Goal: Task Accomplishment & Management: Manage account settings

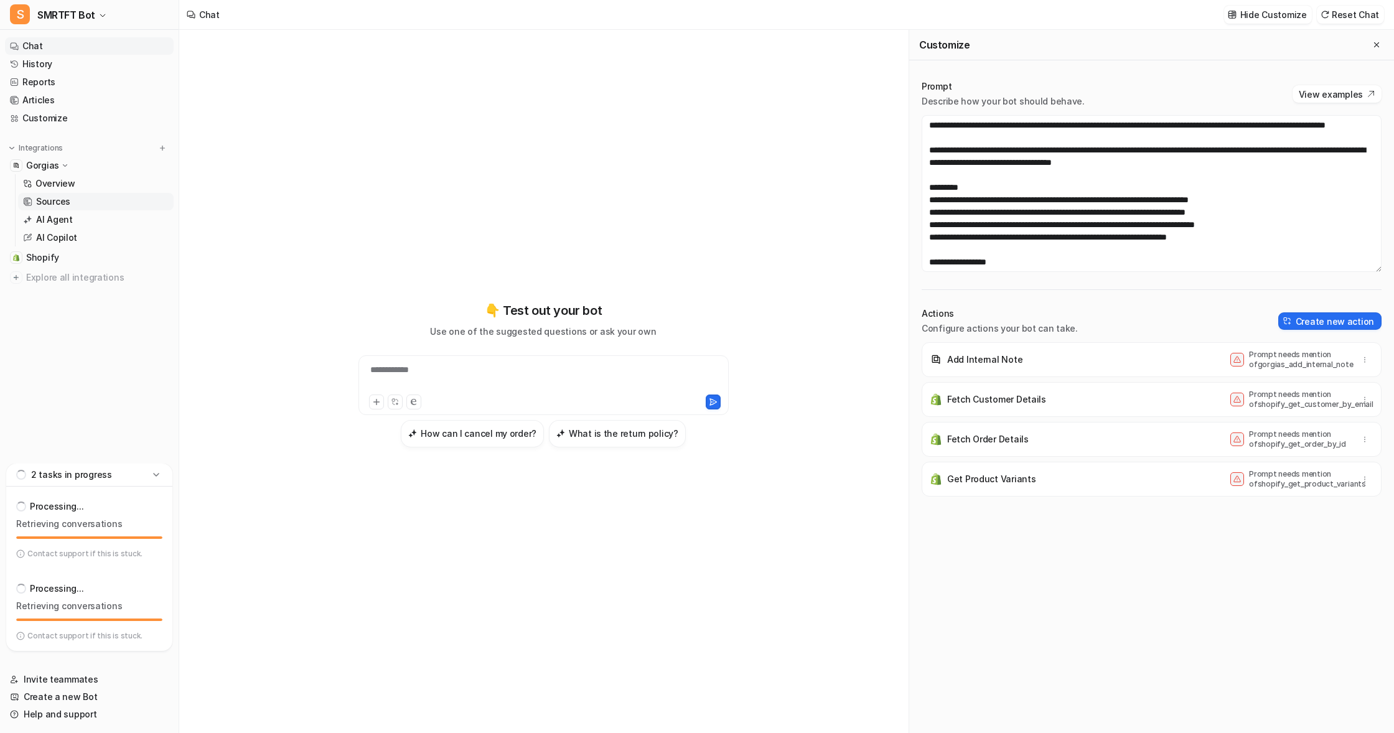
click at [45, 198] on p "Sources" at bounding box center [53, 201] width 34 height 12
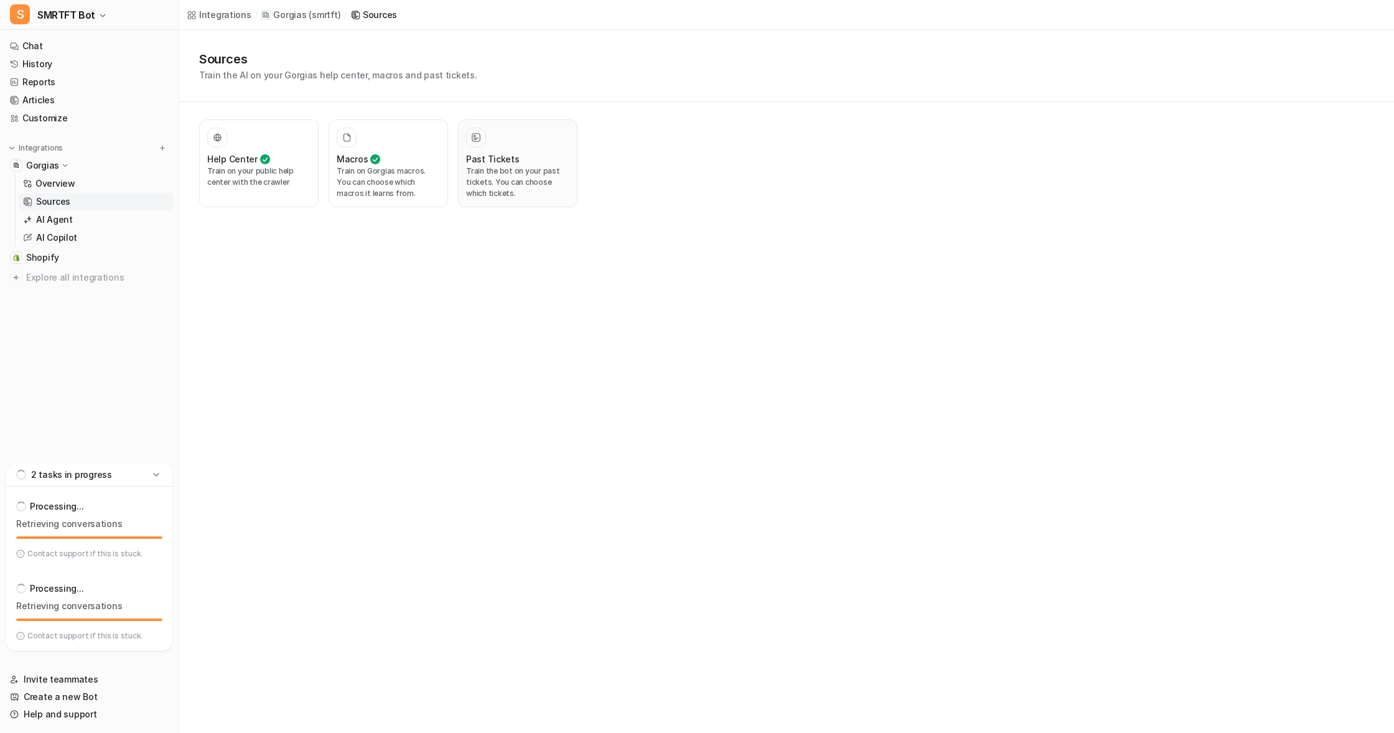
drag, startPoint x: 496, startPoint y: 171, endPoint x: 524, endPoint y: 181, distance: 29.5
click at [496, 171] on p "Train the bot on your past tickets. You can choose which tickets." at bounding box center [517, 183] width 103 height 34
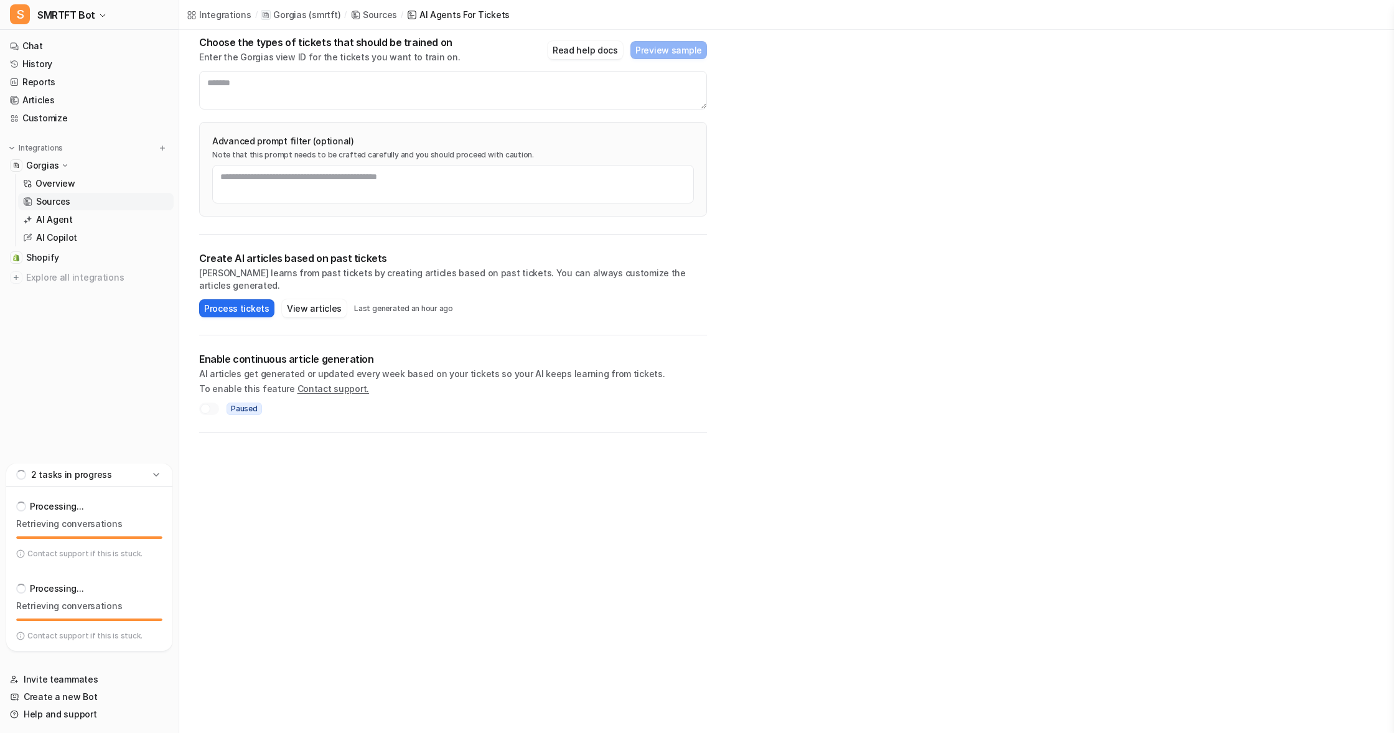
scroll to position [168, 0]
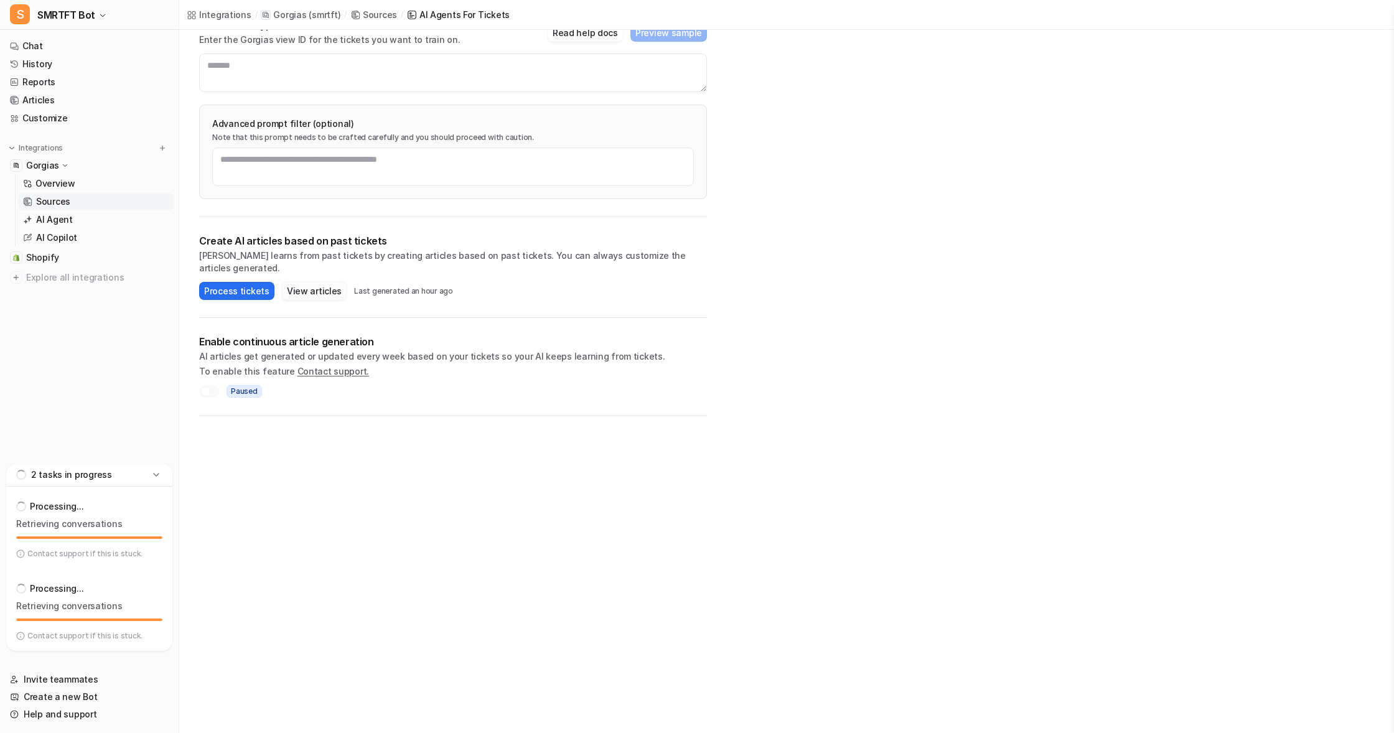
click at [306, 282] on button "View articles" at bounding box center [314, 291] width 65 height 18
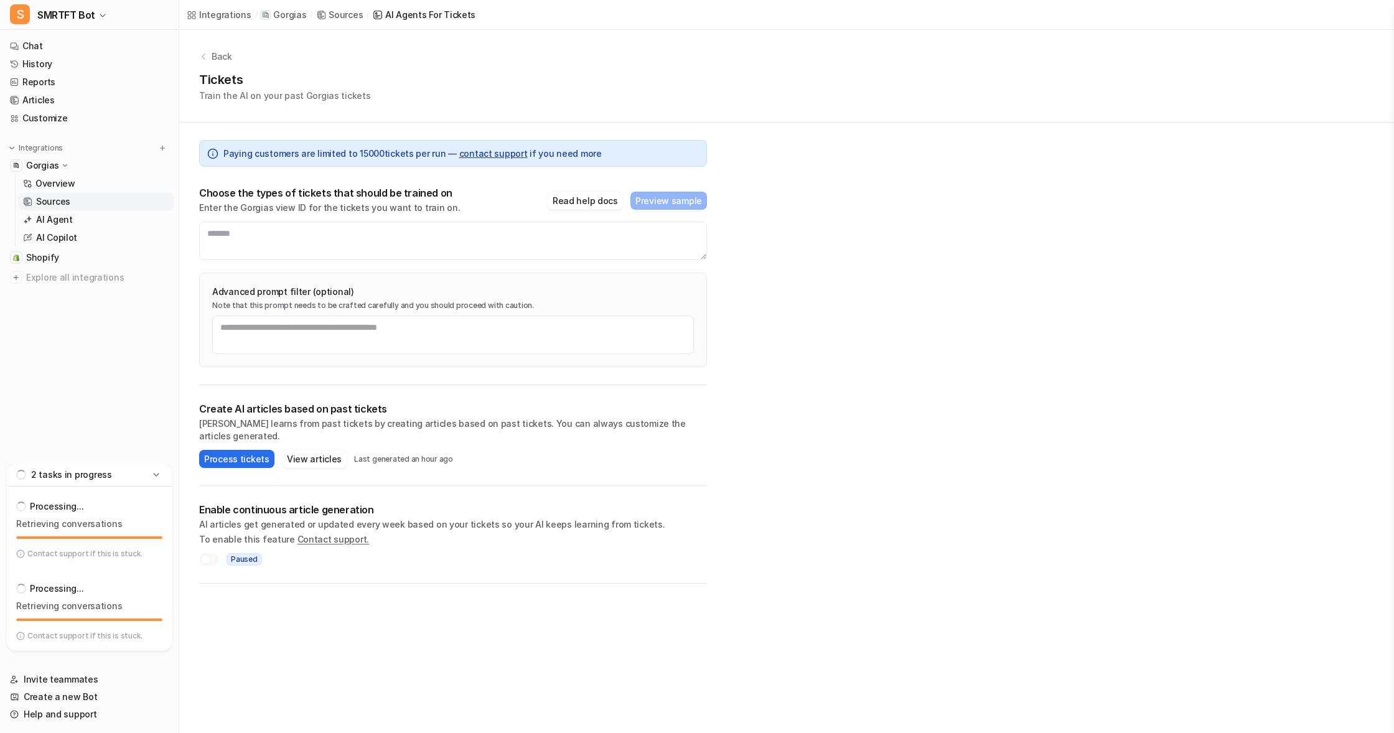
scroll to position [168, 0]
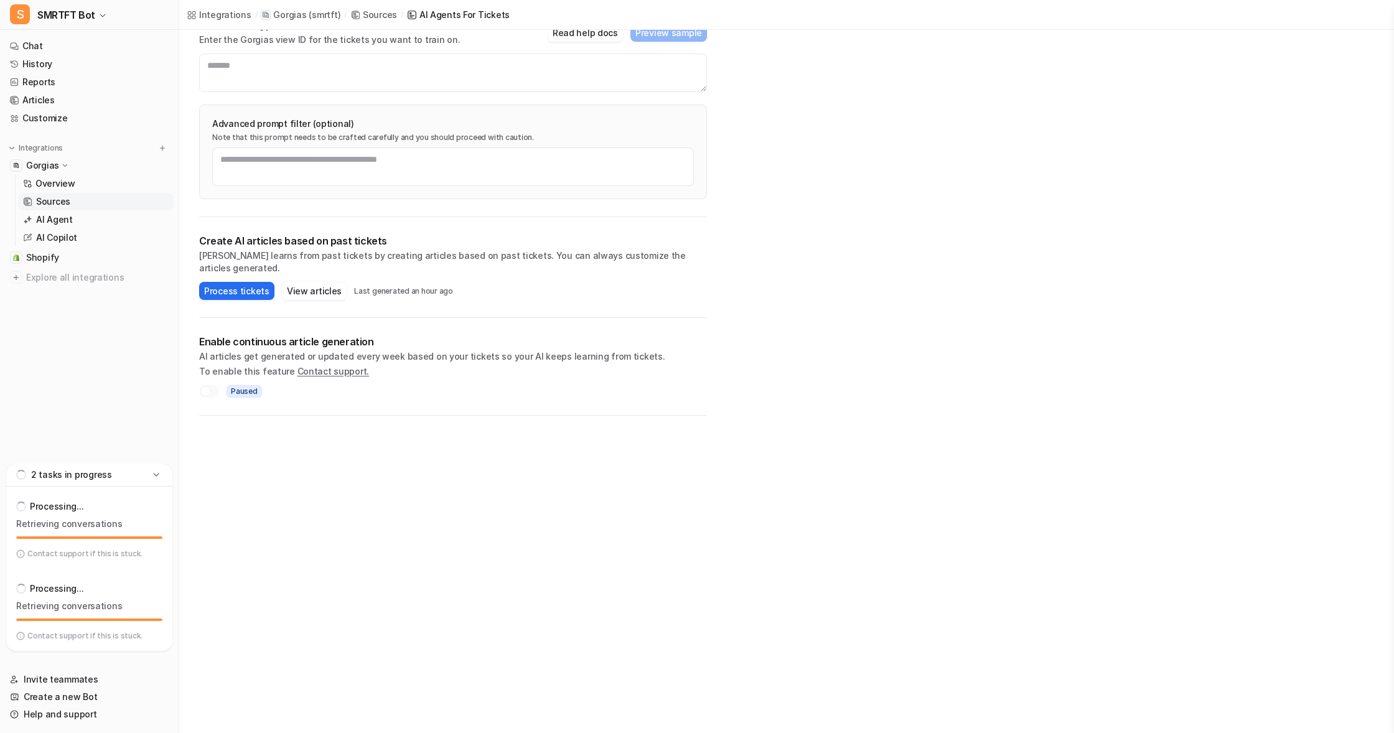
click at [156, 473] on icon at bounding box center [156, 475] width 12 height 12
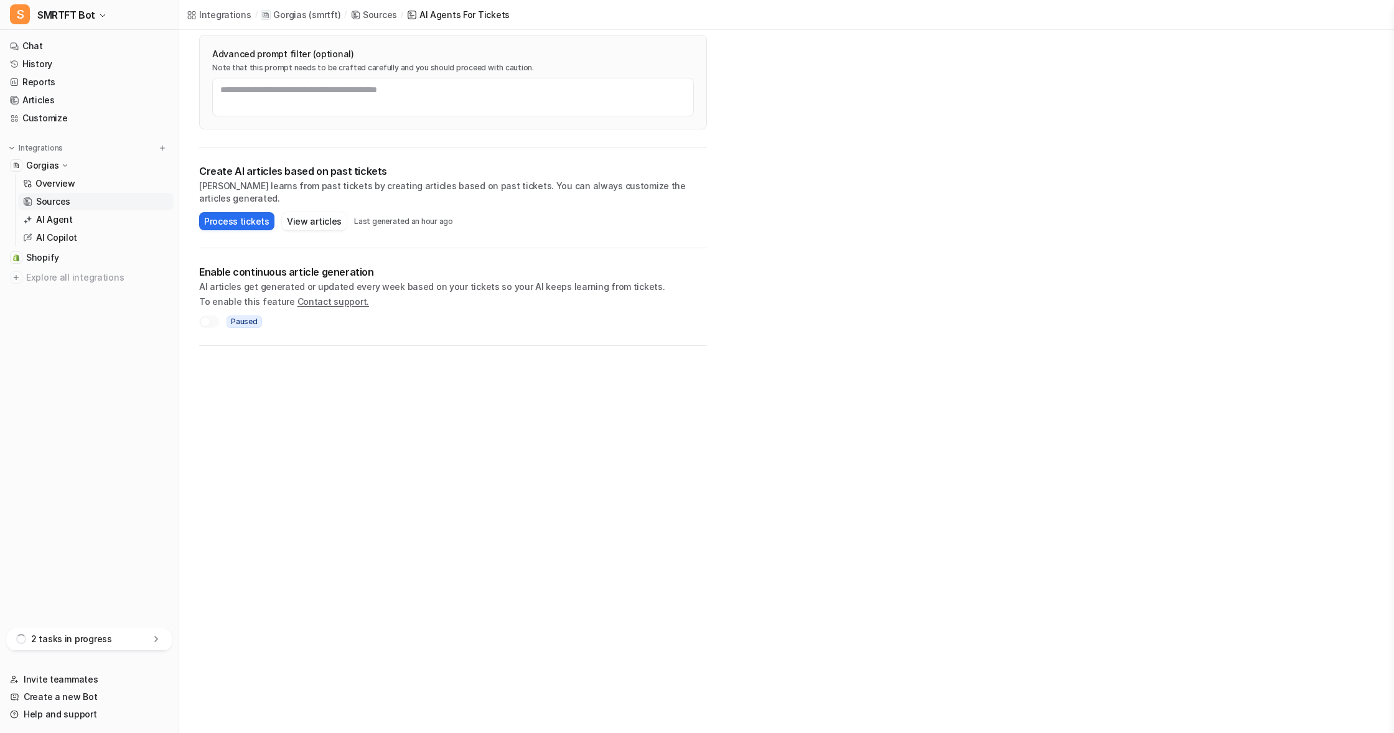
scroll to position [243, 0]
click at [156, 640] on icon at bounding box center [156, 639] width 12 height 12
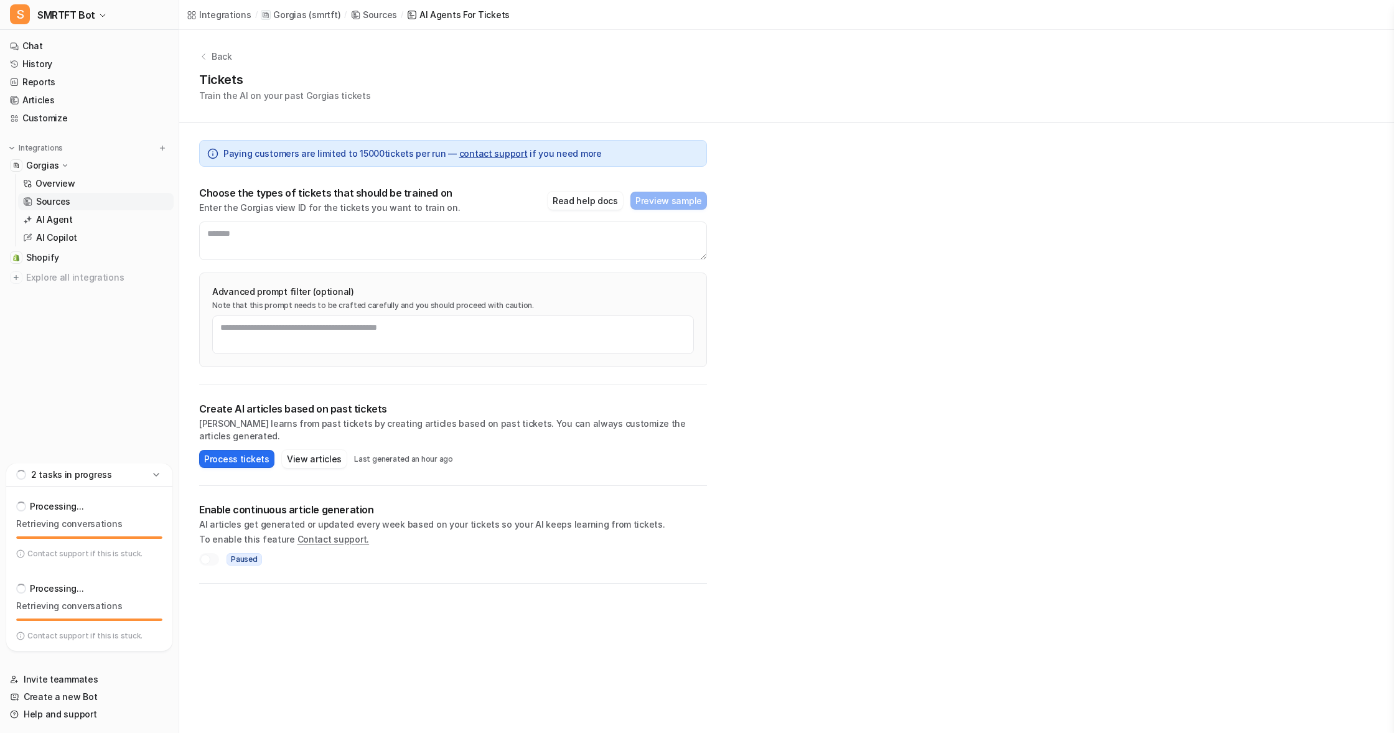
scroll to position [0, 0]
click at [374, 12] on div "Sources" at bounding box center [380, 14] width 34 height 13
click at [463, 11] on div "AI Agents for tickets" at bounding box center [465, 14] width 90 height 13
click at [444, 12] on div "AI Agents for tickets" at bounding box center [465, 14] width 90 height 13
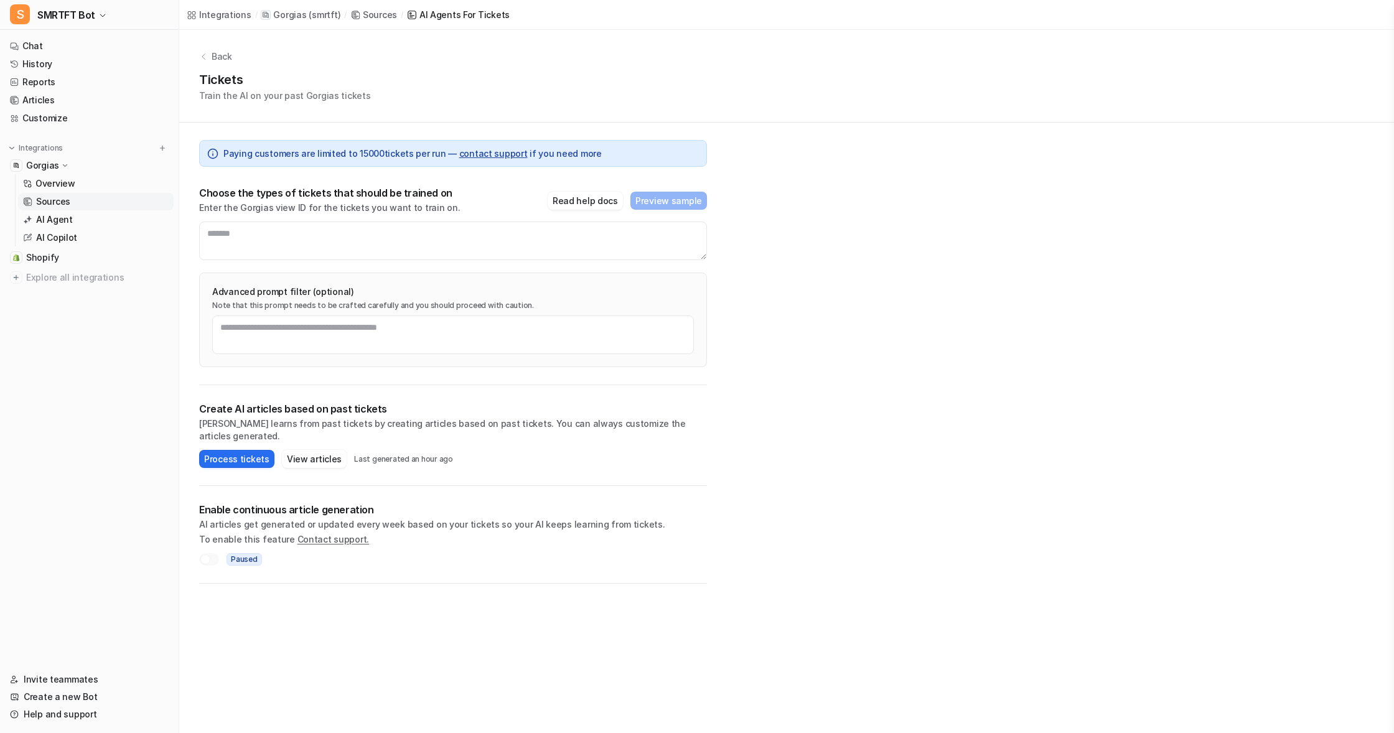
click at [975, 160] on div "Back Tickets Train the AI on your past Gorgias tickets Paying customers are lim…" at bounding box center [786, 307] width 1215 height 554
drag, startPoint x: 312, startPoint y: 444, endPoint x: 326, endPoint y: 443, distance: 13.8
click at [312, 450] on button "View articles" at bounding box center [314, 459] width 65 height 18
click at [306, 450] on button "View articles" at bounding box center [314, 459] width 65 height 18
click at [314, 450] on button "View articles" at bounding box center [314, 459] width 65 height 18
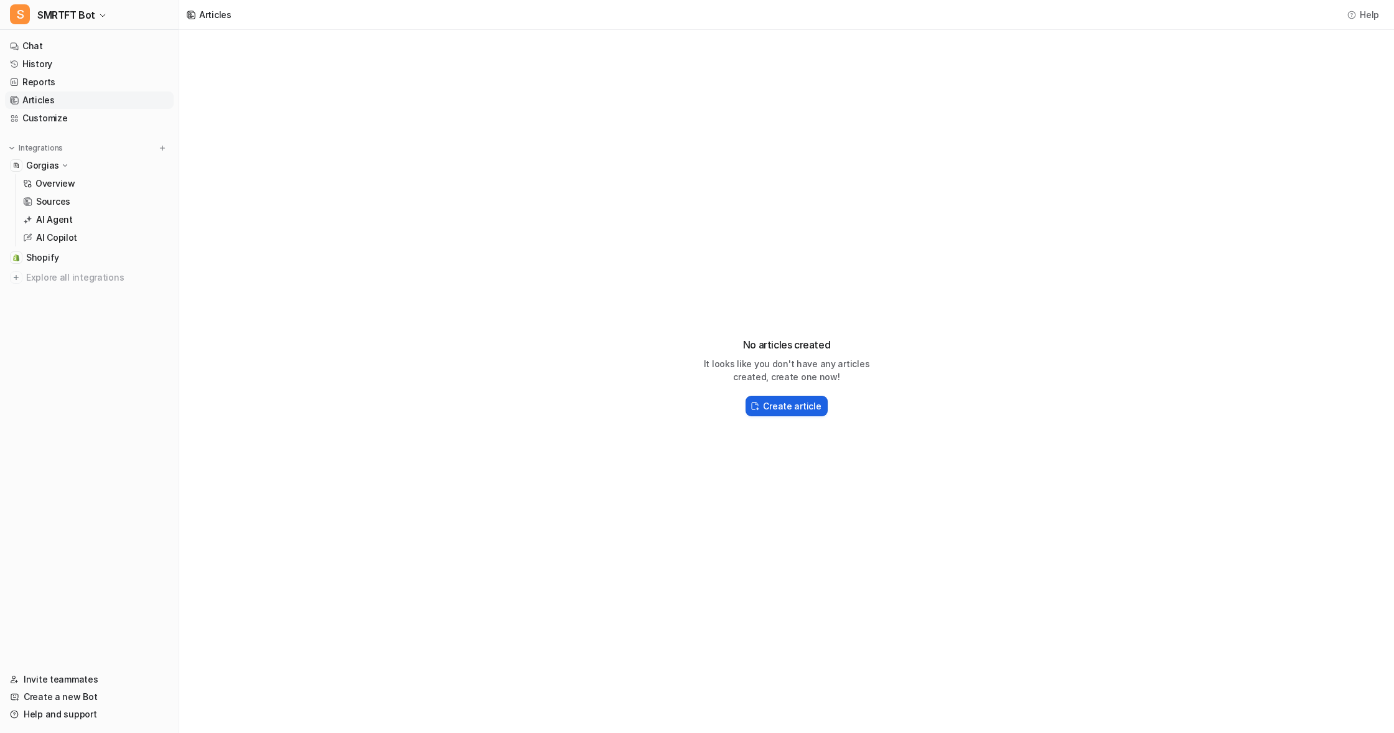
click at [787, 404] on h2 "Create article" at bounding box center [792, 406] width 58 height 13
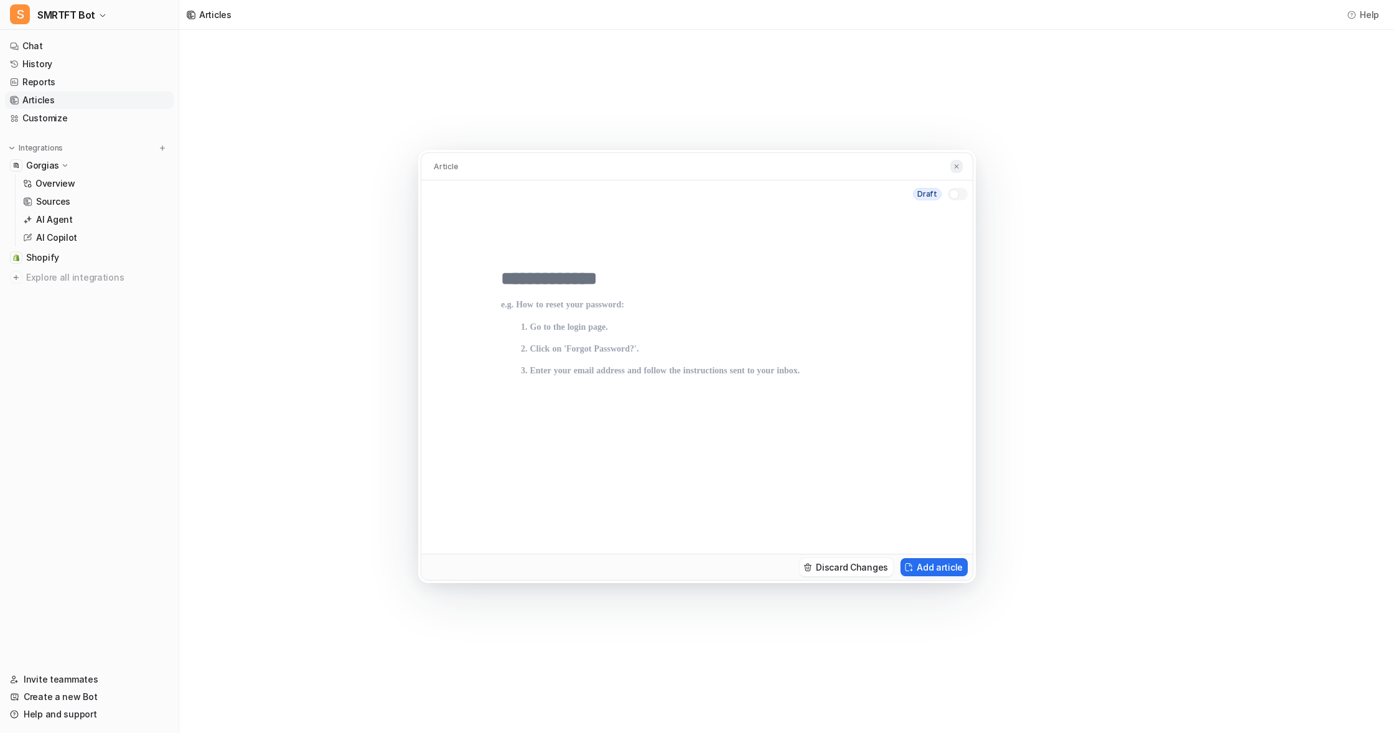
click at [956, 165] on img at bounding box center [956, 166] width 7 height 8
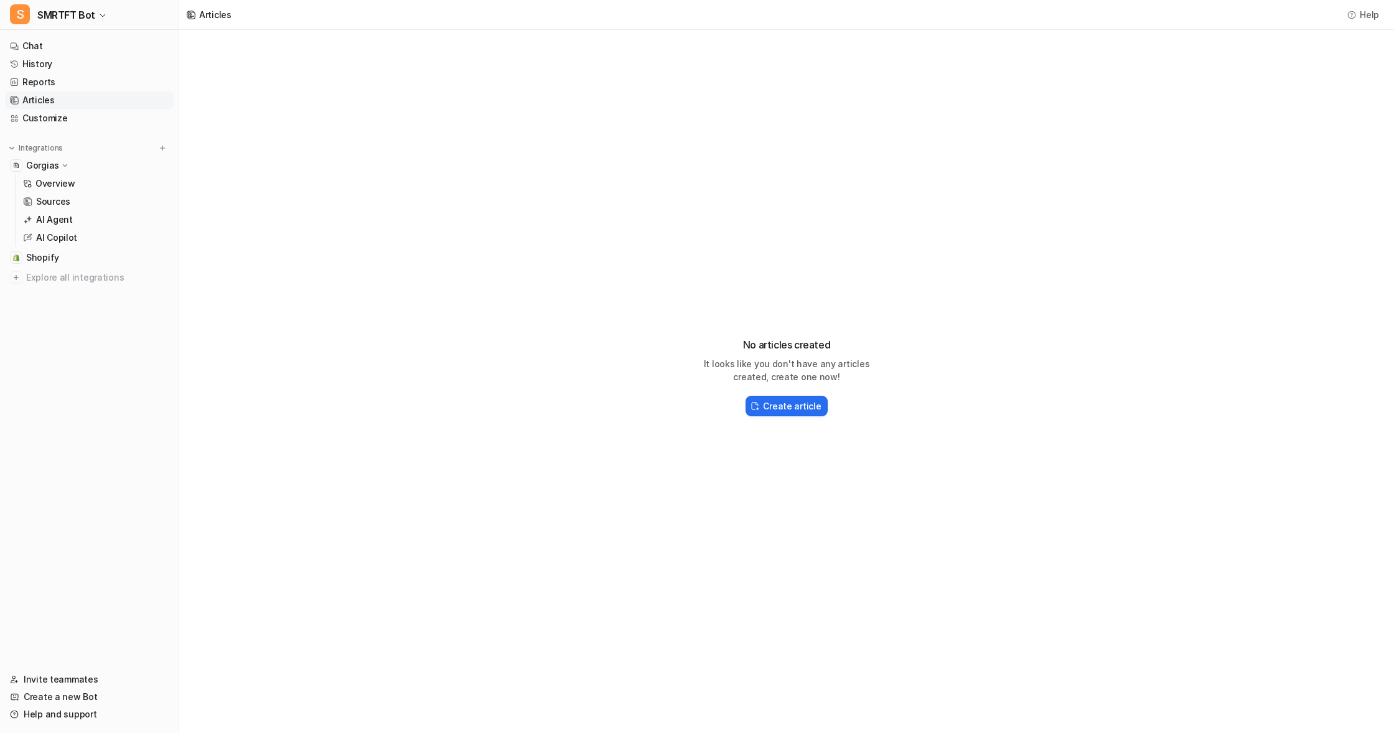
drag, startPoint x: 953, startPoint y: 211, endPoint x: 744, endPoint y: 168, distance: 213.5
click at [953, 211] on div "No articles created It looks like you don't have any articles created, create o…" at bounding box center [786, 371] width 1215 height 683
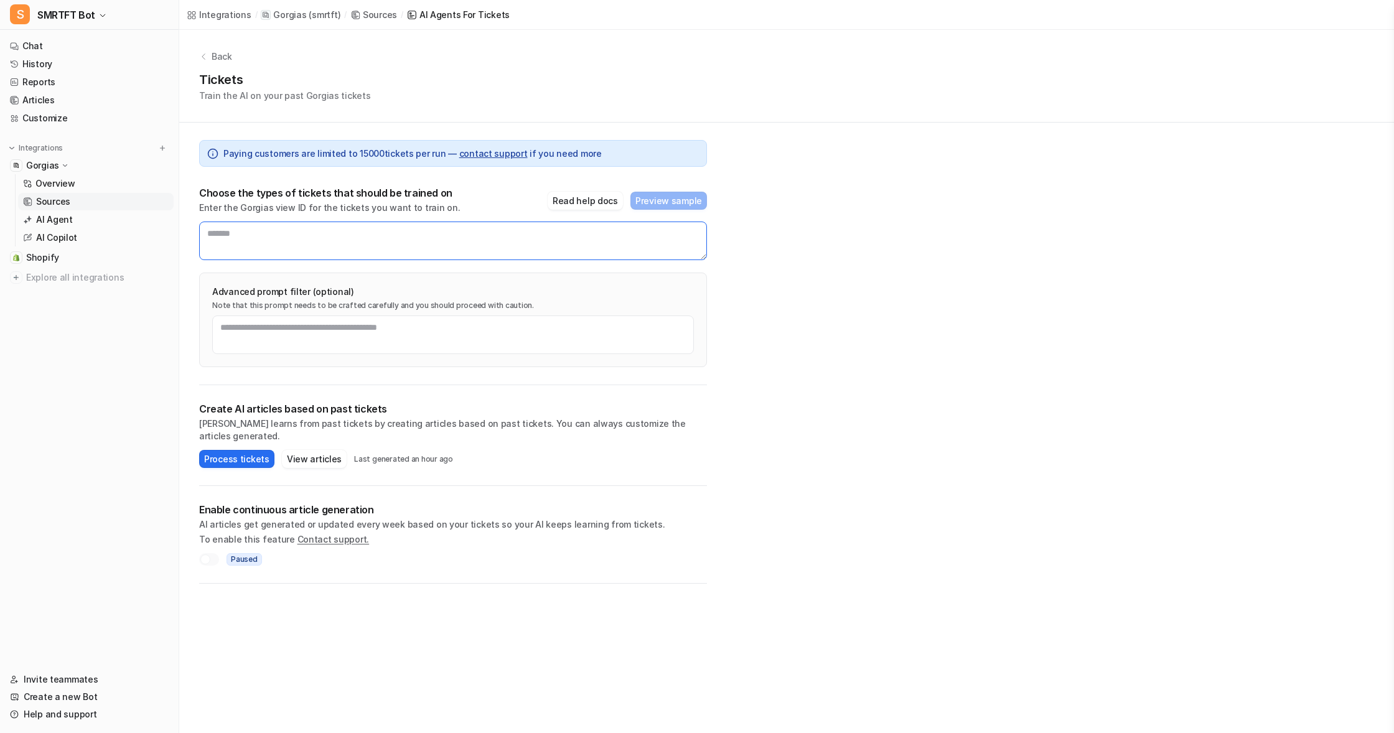
click at [283, 241] on textarea at bounding box center [453, 241] width 508 height 39
paste textarea "******"
click at [670, 198] on button "Preview sample" at bounding box center [669, 201] width 77 height 18
drag, startPoint x: 284, startPoint y: 235, endPoint x: 161, endPoint y: 233, distance: 123.3
click at [165, 233] on div "S SMRTFT Bot Chat History Reports Articles Customize Integrations Gorgias Overv…" at bounding box center [697, 366] width 1394 height 733
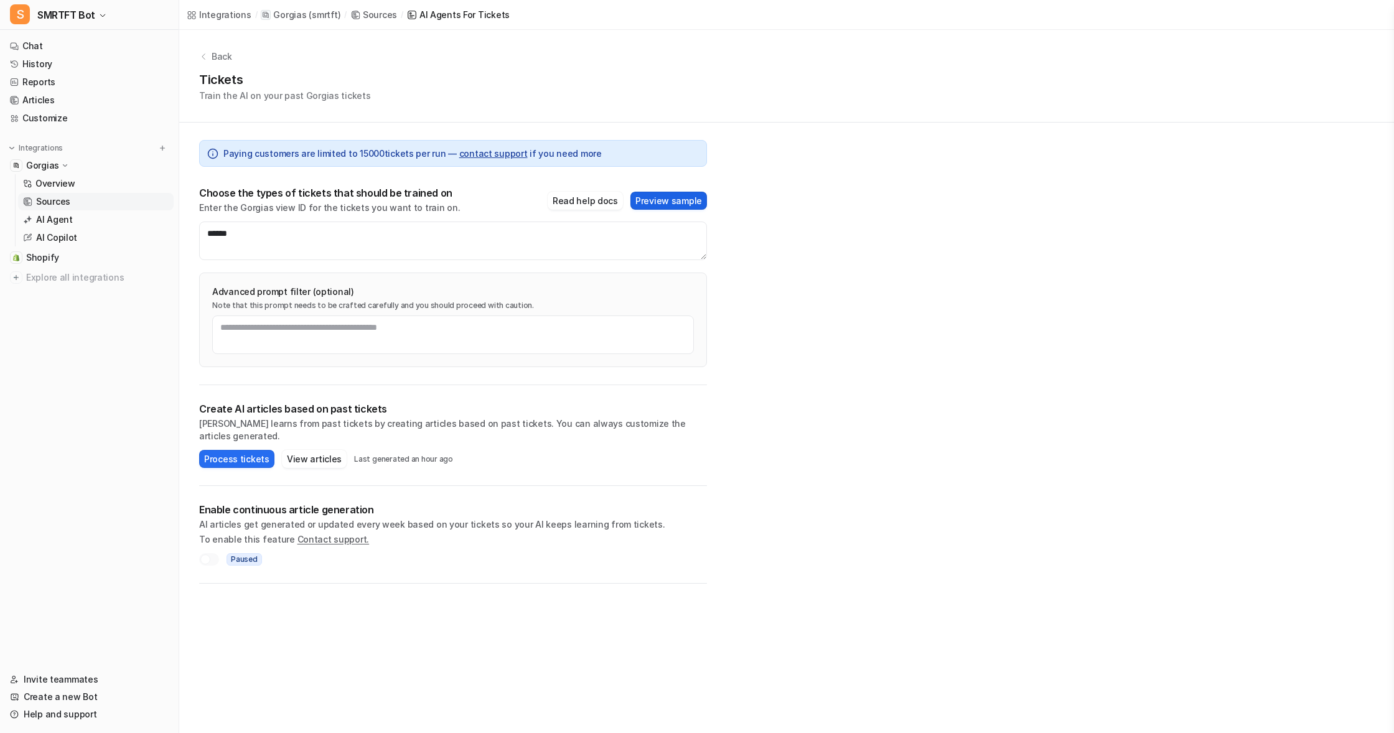
drag, startPoint x: 681, startPoint y: 196, endPoint x: 692, endPoint y: 199, distance: 11.5
click at [681, 196] on button "Preview sample" at bounding box center [669, 201] width 77 height 18
click at [670, 199] on button "Preview sample" at bounding box center [669, 201] width 77 height 18
click at [684, 198] on button "Preview sample" at bounding box center [669, 201] width 77 height 18
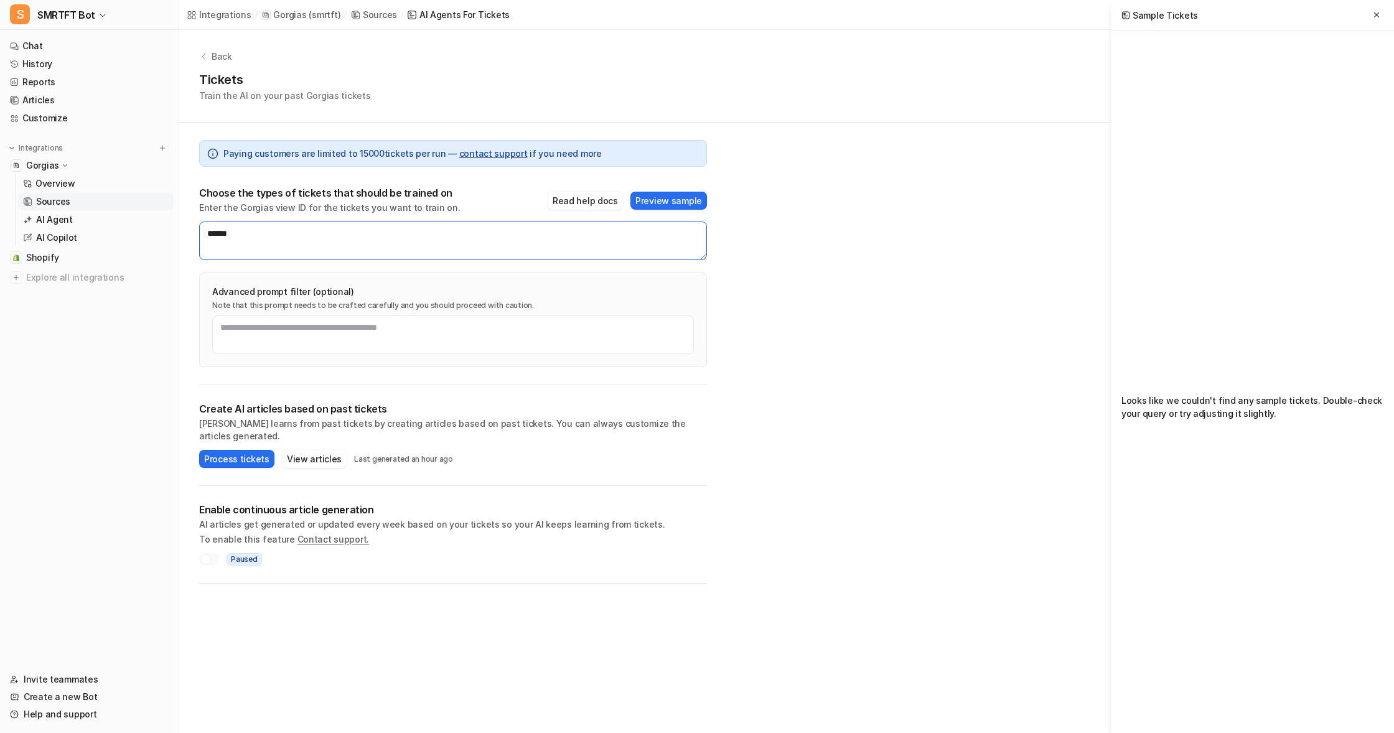
click at [306, 246] on textarea "******" at bounding box center [453, 241] width 508 height 39
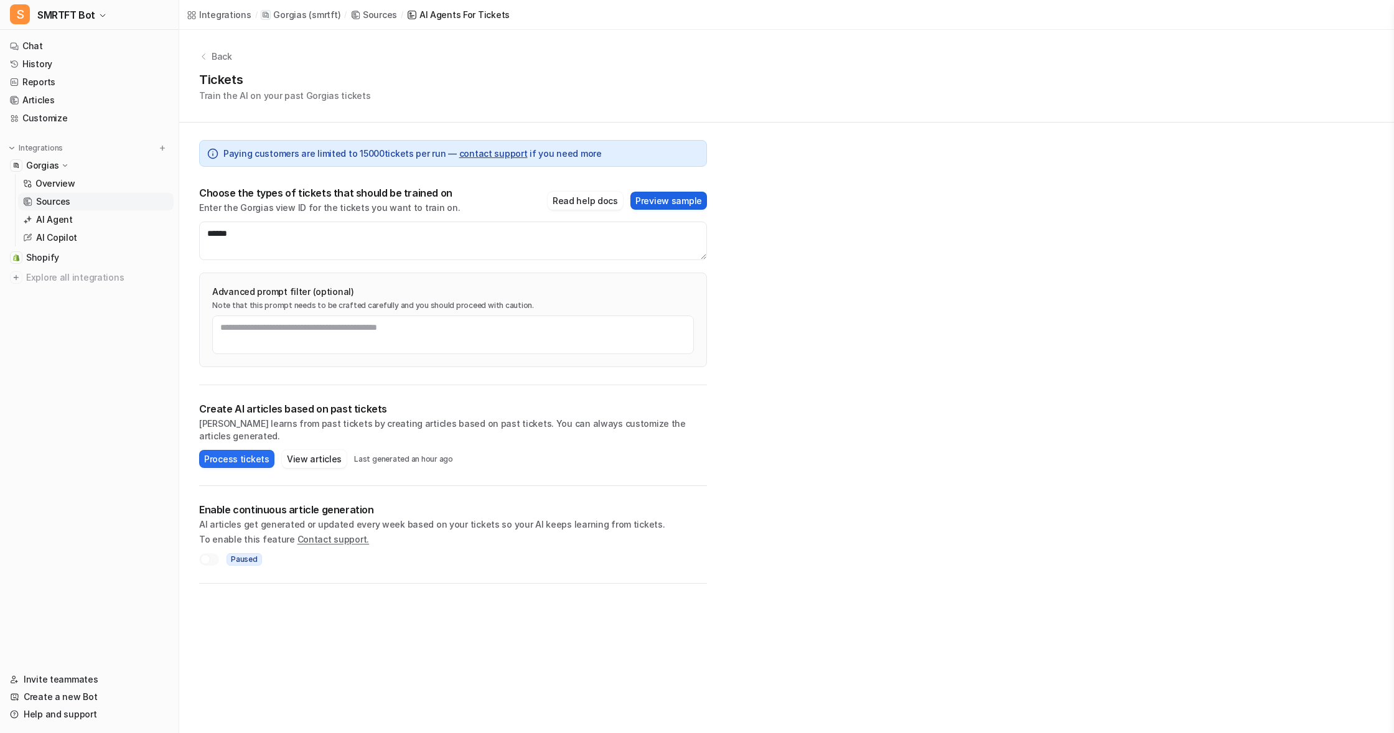
click at [672, 200] on button "Preview sample" at bounding box center [669, 201] width 77 height 18
drag, startPoint x: 187, startPoint y: 233, endPoint x: 173, endPoint y: 233, distance: 14.3
click at [173, 233] on div "S SMRTFT Bot Chat History Reports Articles Customize Integrations Gorgias Overv…" at bounding box center [697, 366] width 1394 height 733
paste textarea "**********"
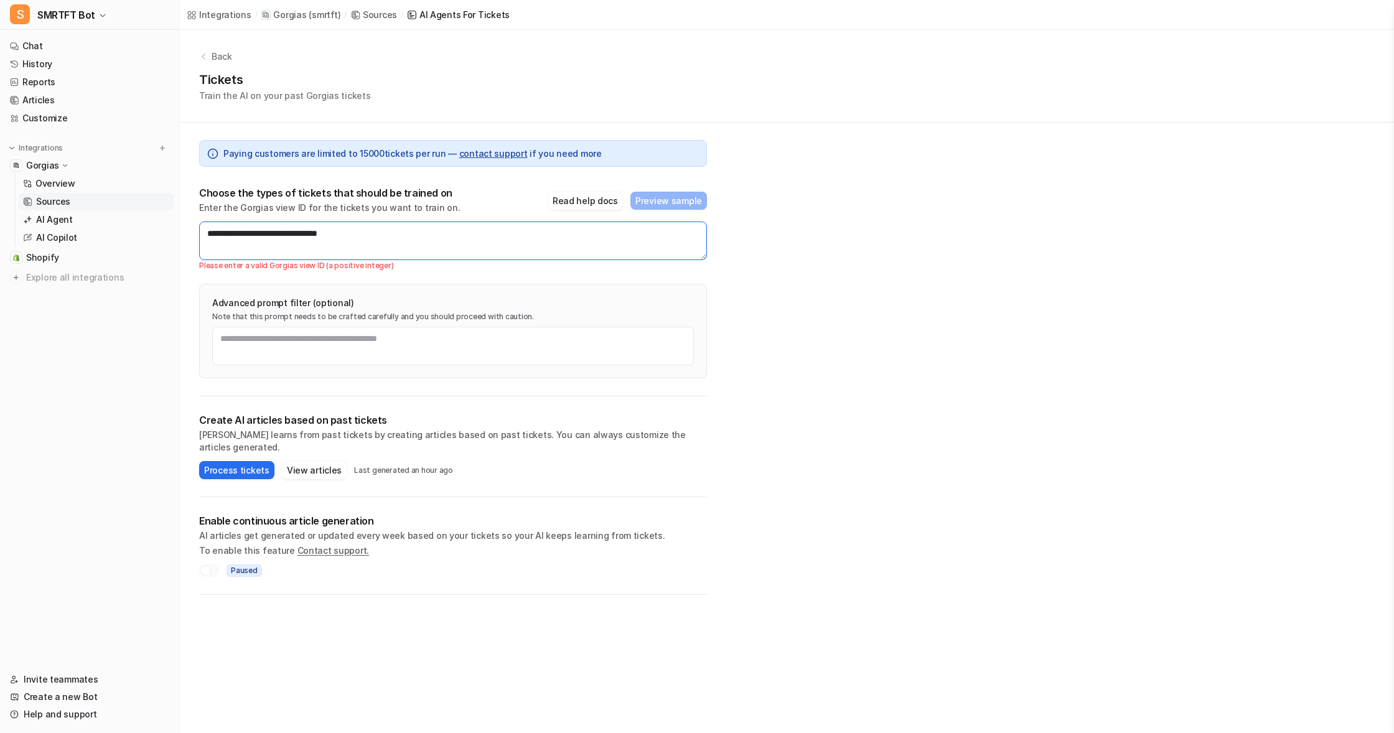
drag, startPoint x: 214, startPoint y: 232, endPoint x: 176, endPoint y: 232, distance: 38.0
click at [176, 232] on div "**********" at bounding box center [697, 366] width 1394 height 733
drag, startPoint x: 272, startPoint y: 234, endPoint x: 126, endPoint y: 229, distance: 145.7
click at [126, 229] on div "**********" at bounding box center [697, 366] width 1394 height 733
drag, startPoint x: 217, startPoint y: 232, endPoint x: 153, endPoint y: 227, distance: 64.3
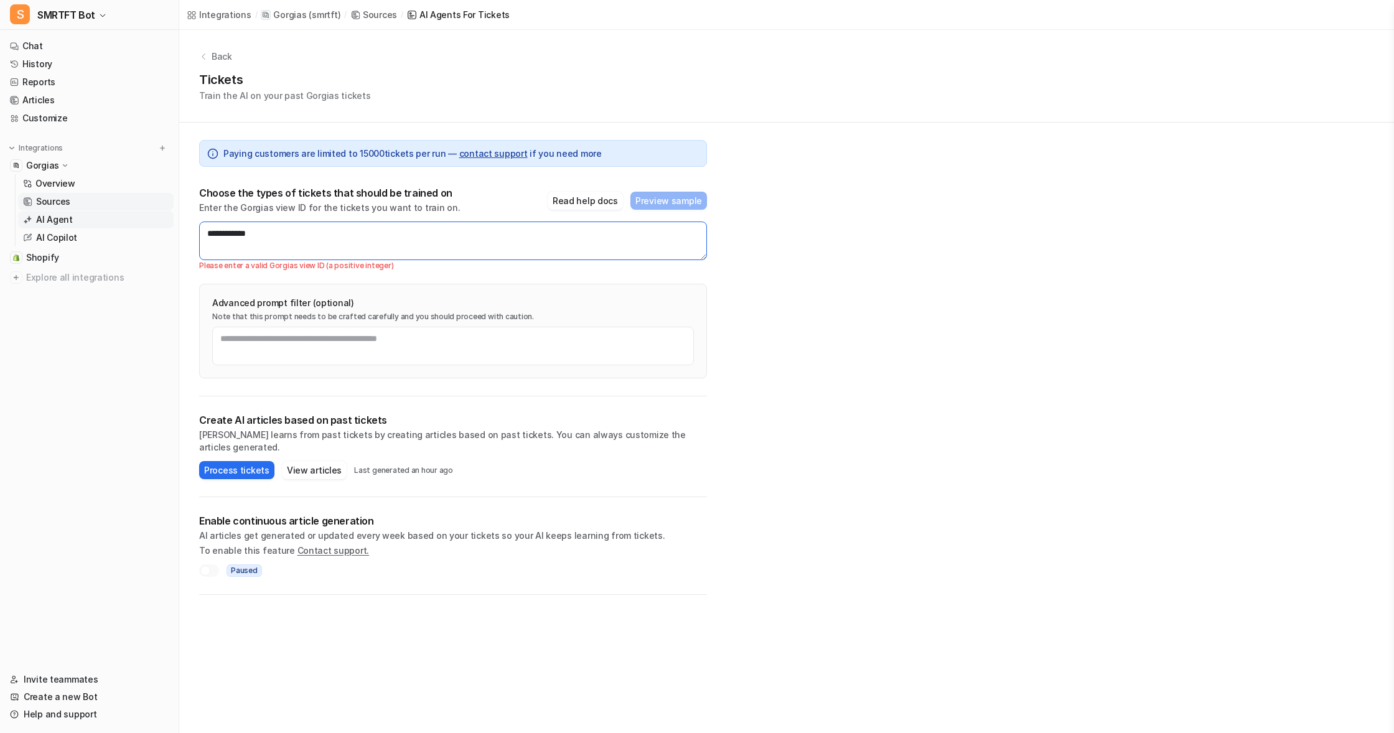
click at [153, 227] on div "**********" at bounding box center [697, 366] width 1394 height 733
click at [210, 233] on textarea "*******" at bounding box center [453, 241] width 508 height 39
type textarea "******"
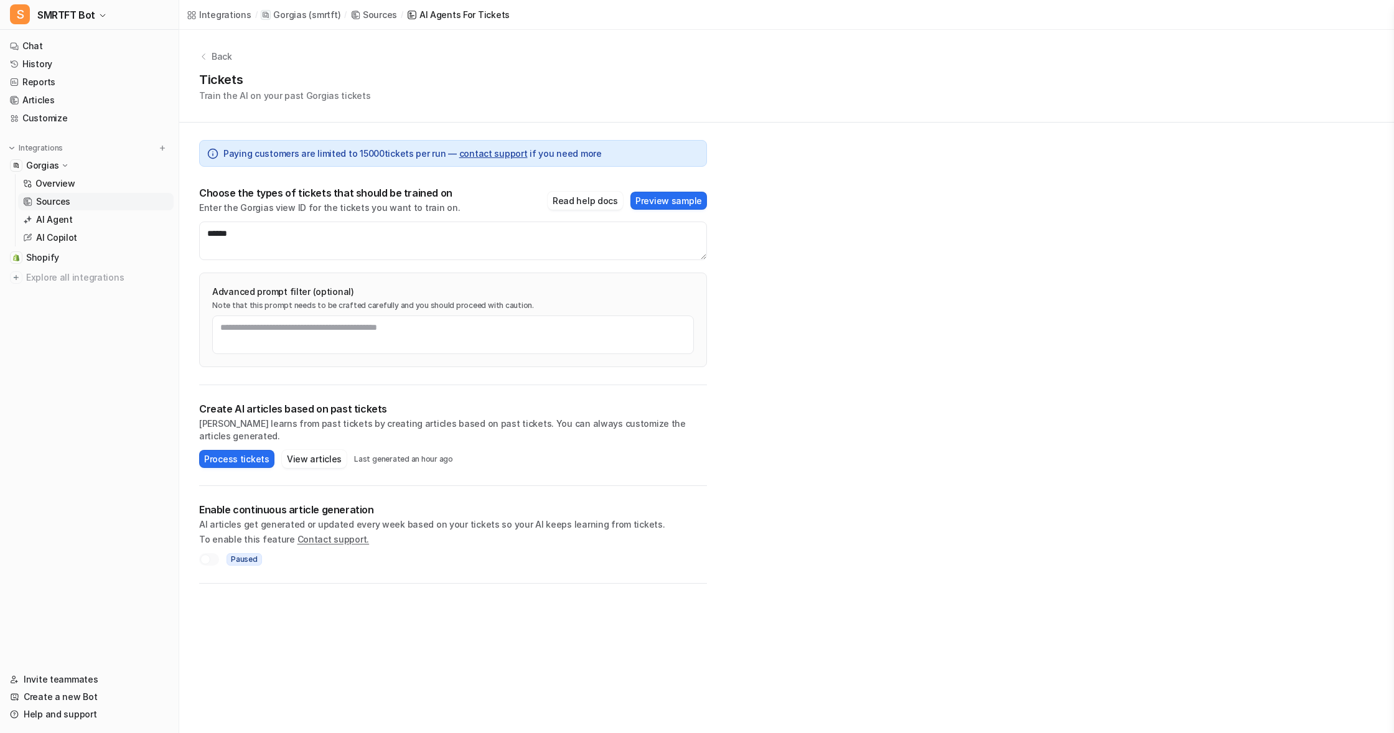
drag, startPoint x: 662, startPoint y: 200, endPoint x: 815, endPoint y: 222, distance: 154.1
click at [662, 200] on button "Preview sample" at bounding box center [669, 201] width 77 height 18
click at [57, 164] on p "Gorgias" at bounding box center [42, 165] width 33 height 12
click at [50, 199] on p "Sources" at bounding box center [53, 201] width 34 height 12
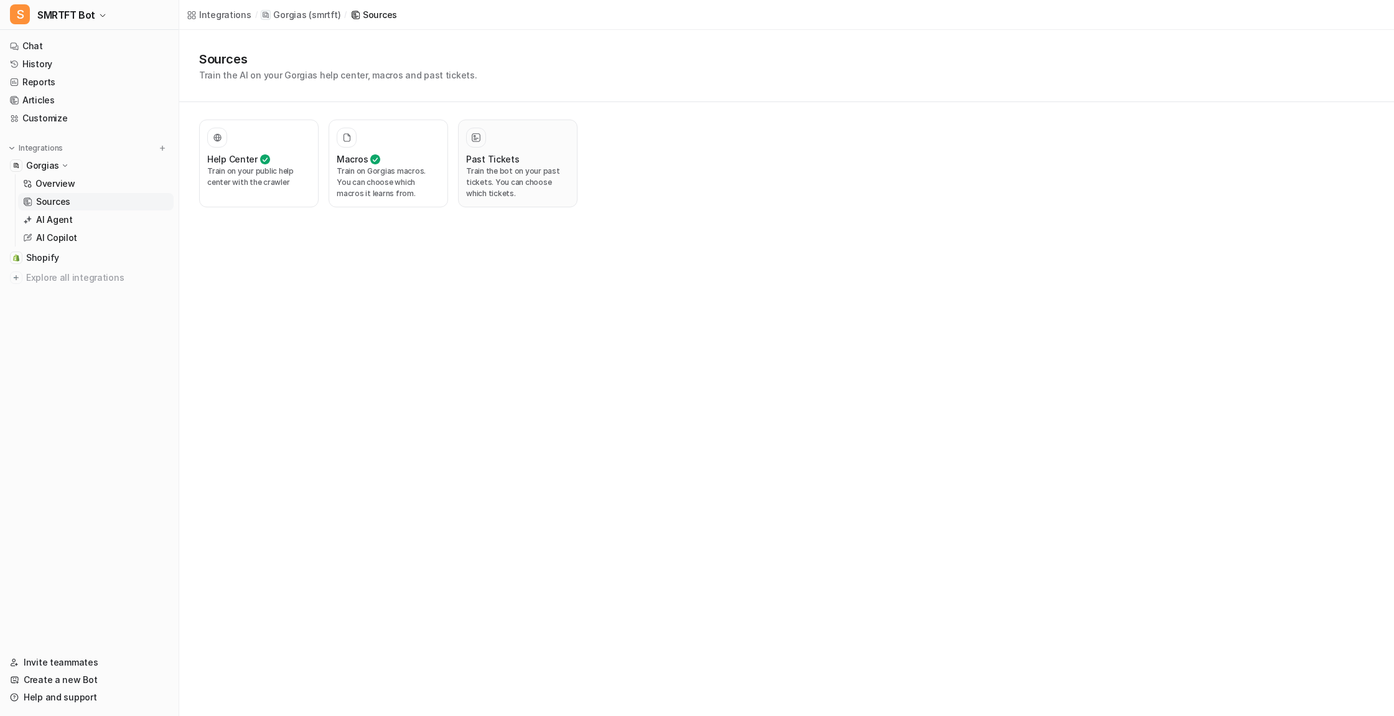
click at [499, 160] on h3 "Past Tickets" at bounding box center [493, 159] width 54 height 13
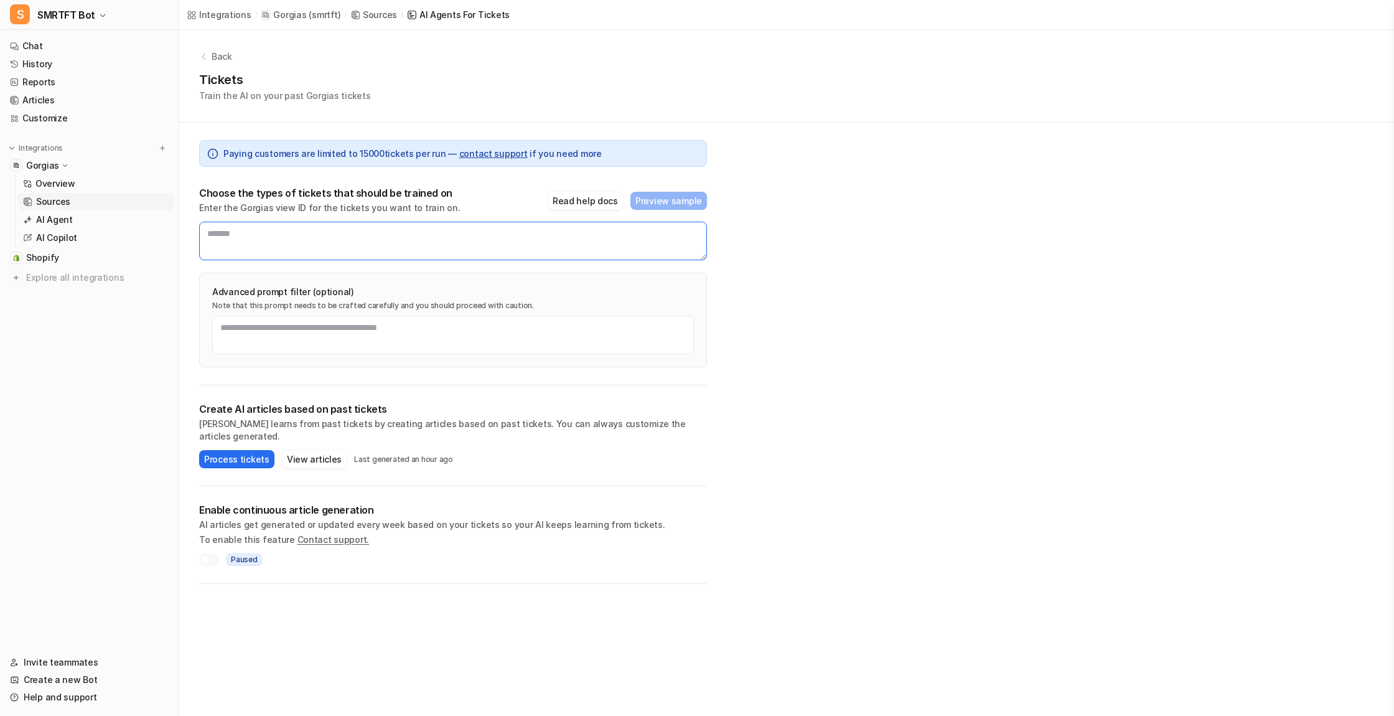
click at [263, 241] on textarea at bounding box center [453, 241] width 508 height 39
paste textarea "******"
type textarea "******"
click at [663, 197] on button "Preview sample" at bounding box center [669, 201] width 77 height 18
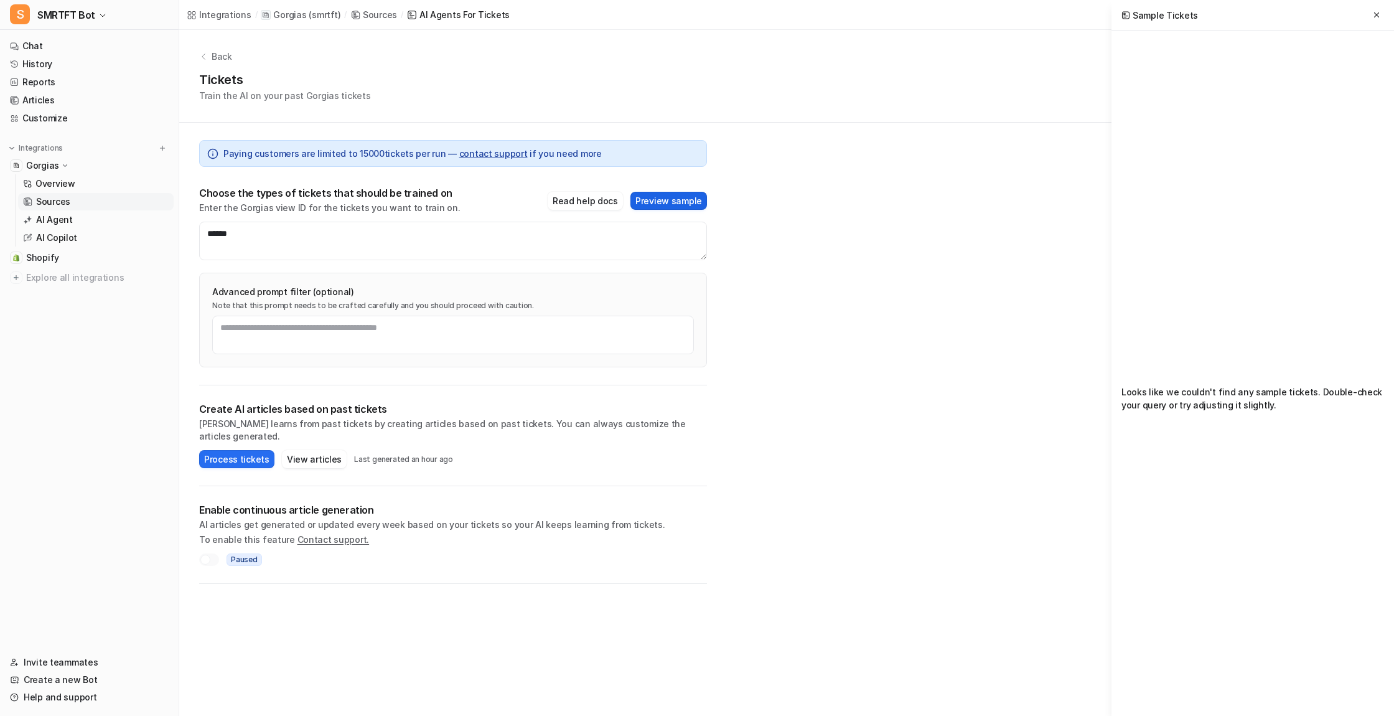
click at [672, 200] on button "Preview sample" at bounding box center [669, 201] width 77 height 18
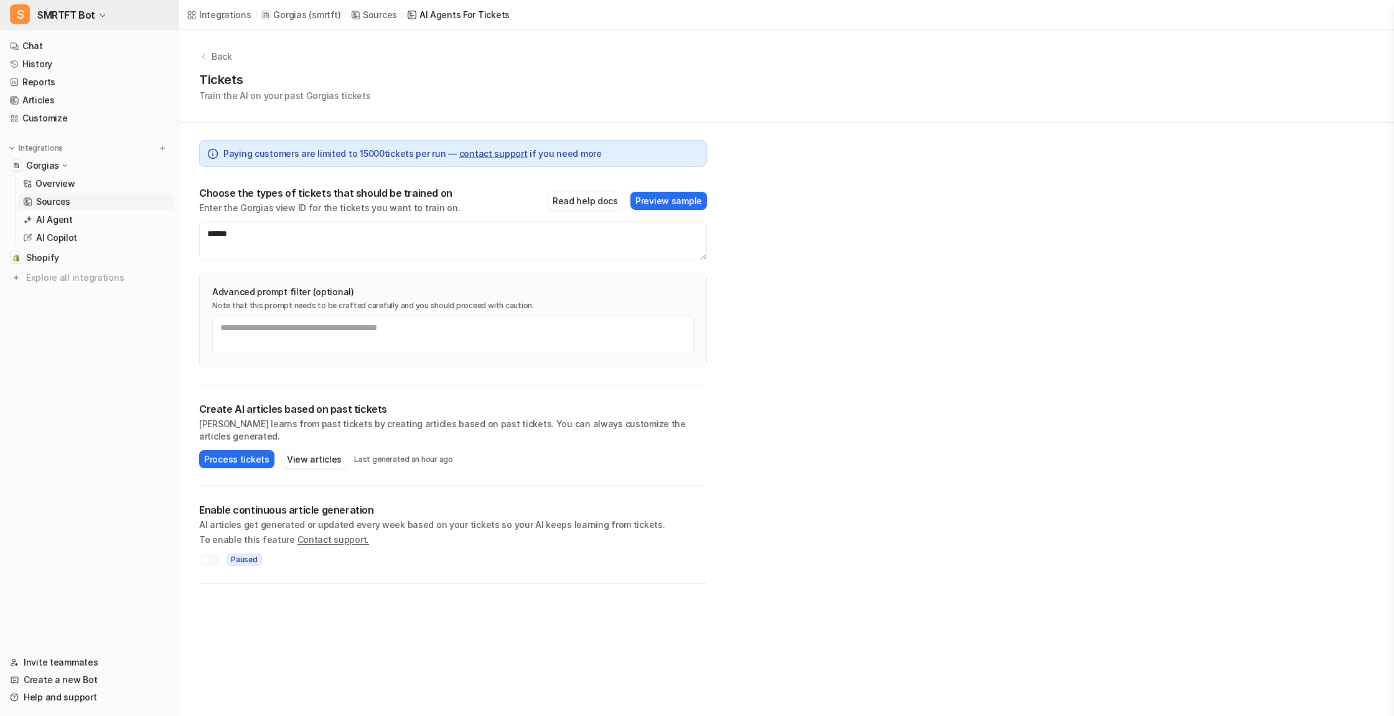
click at [96, 8] on button "S SMRTFT Bot" at bounding box center [89, 15] width 179 height 30
click at [160, 147] on img at bounding box center [162, 148] width 9 height 9
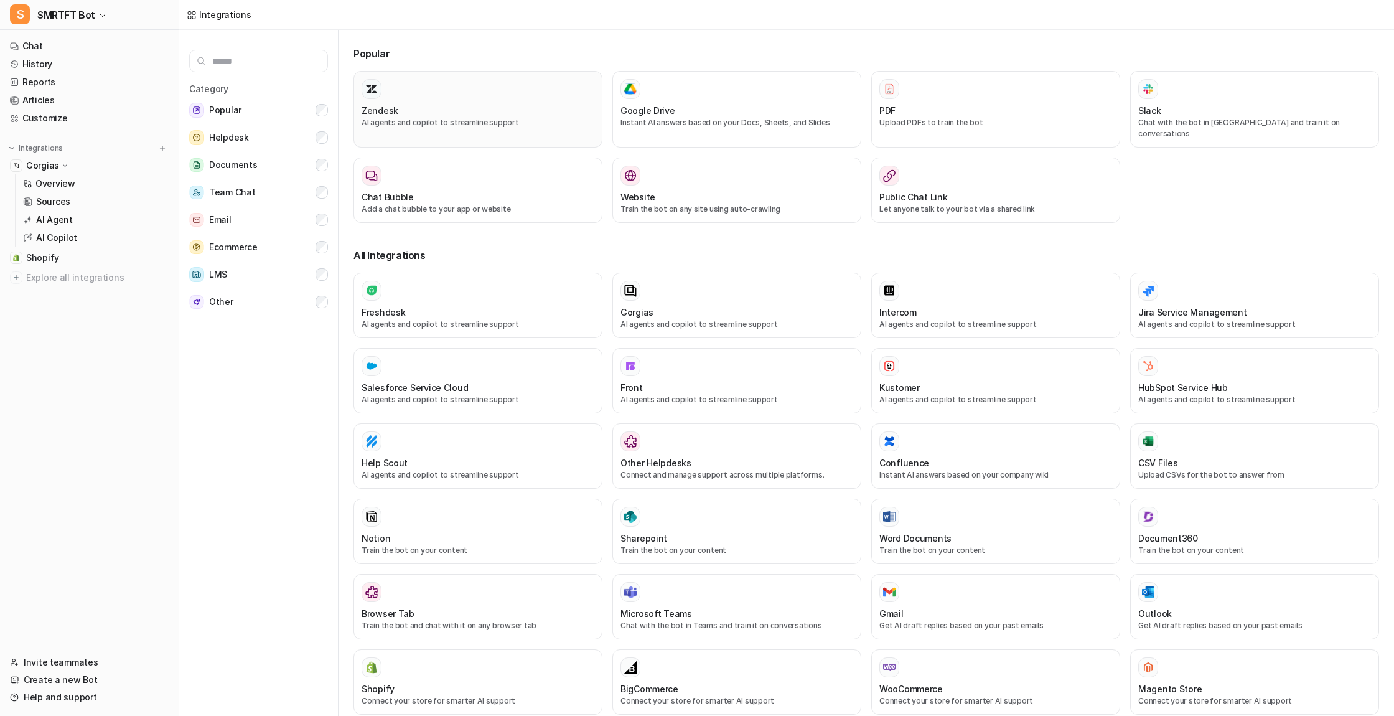
click at [462, 105] on div "Zendesk" at bounding box center [478, 110] width 233 height 13
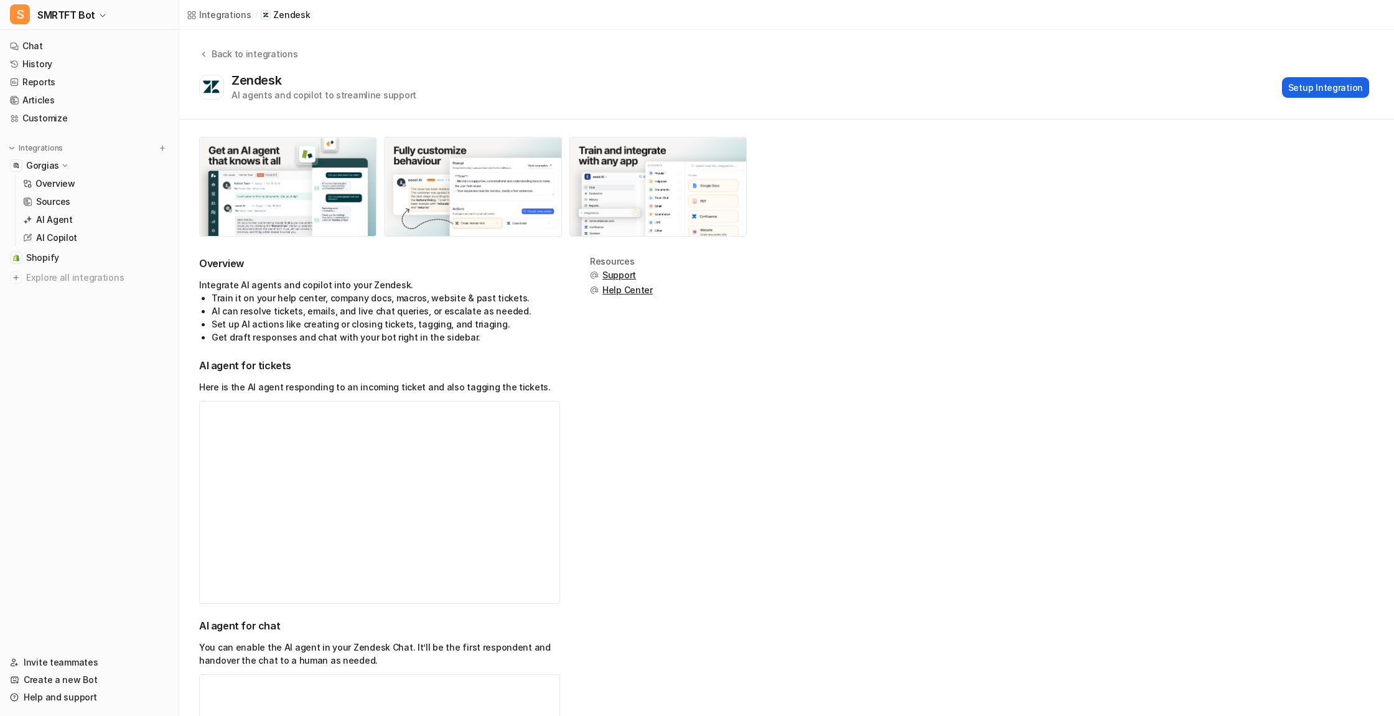
click at [1337, 89] on button "Setup Integration" at bounding box center [1325, 87] width 87 height 21
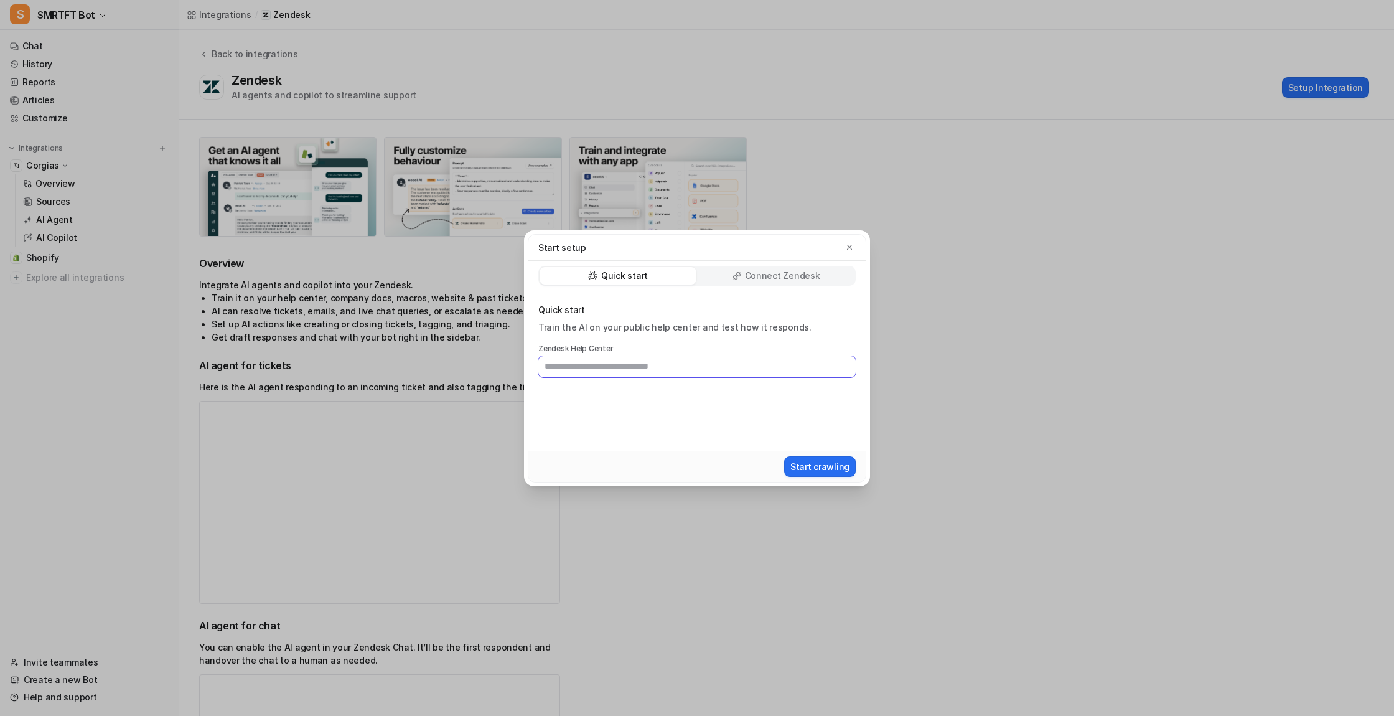
paste input "**********"
type input "**********"
click at [828, 468] on button "Start crawling" at bounding box center [820, 466] width 72 height 21
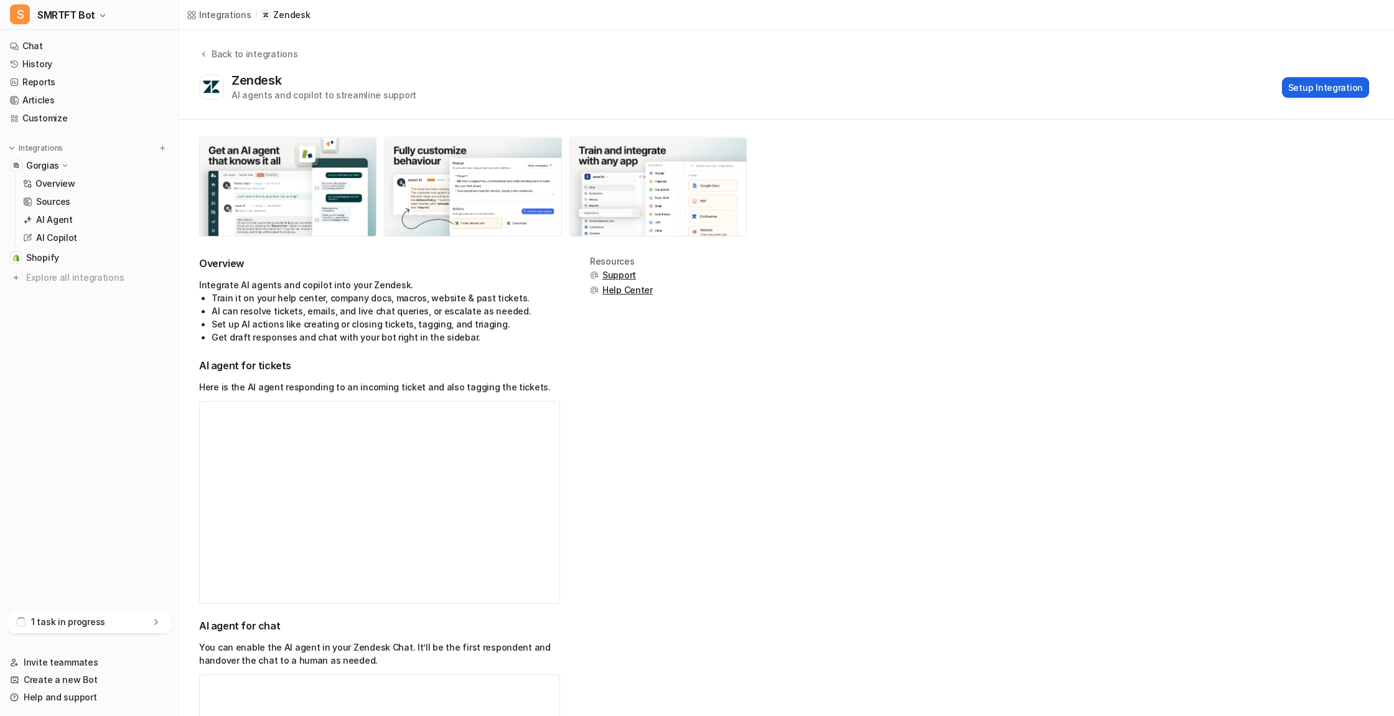
click at [1338, 88] on button "Setup Integration" at bounding box center [1325, 87] width 87 height 21
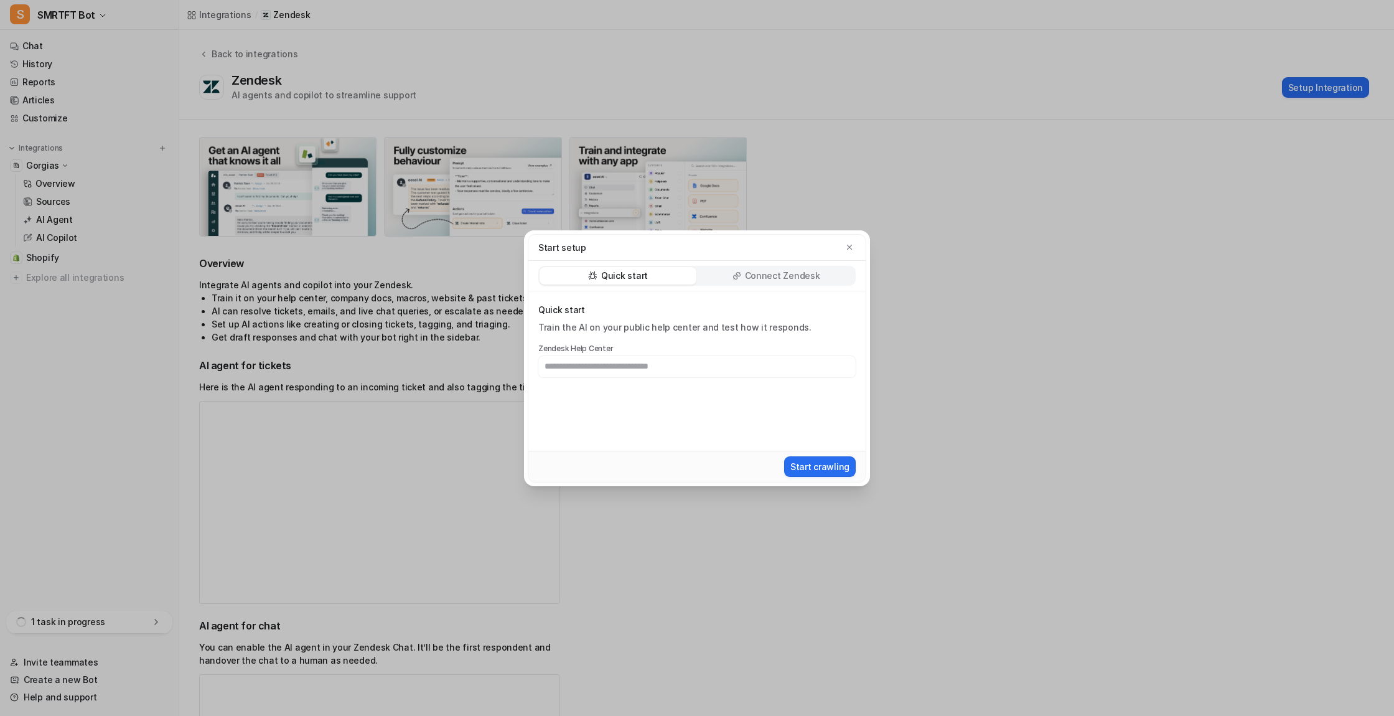
click at [669, 368] on input "text" at bounding box center [696, 366] width 317 height 21
type input "**********"
click at [812, 467] on button "Start crawling" at bounding box center [820, 466] width 72 height 21
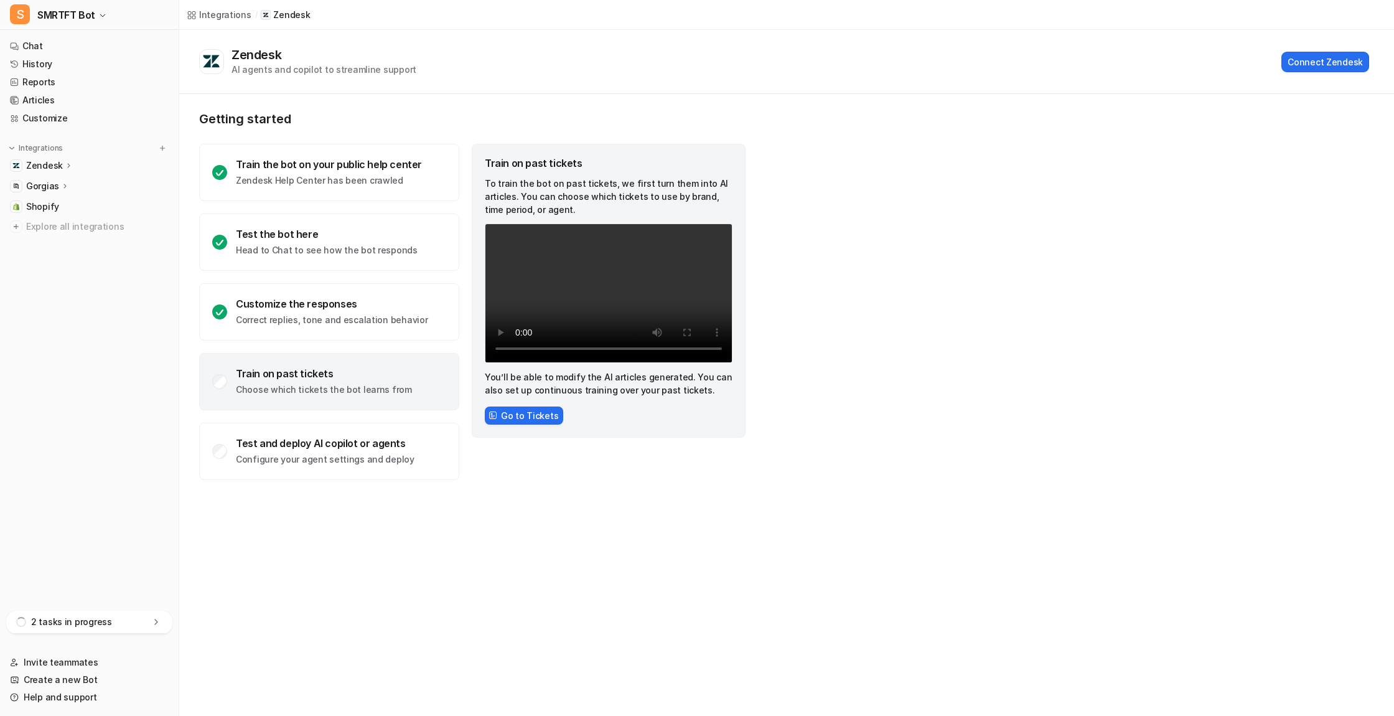
click at [293, 388] on p "Choose which tickets the bot learns from" at bounding box center [324, 389] width 176 height 12
click at [538, 415] on button "Go to Tickets" at bounding box center [524, 415] width 78 height 18
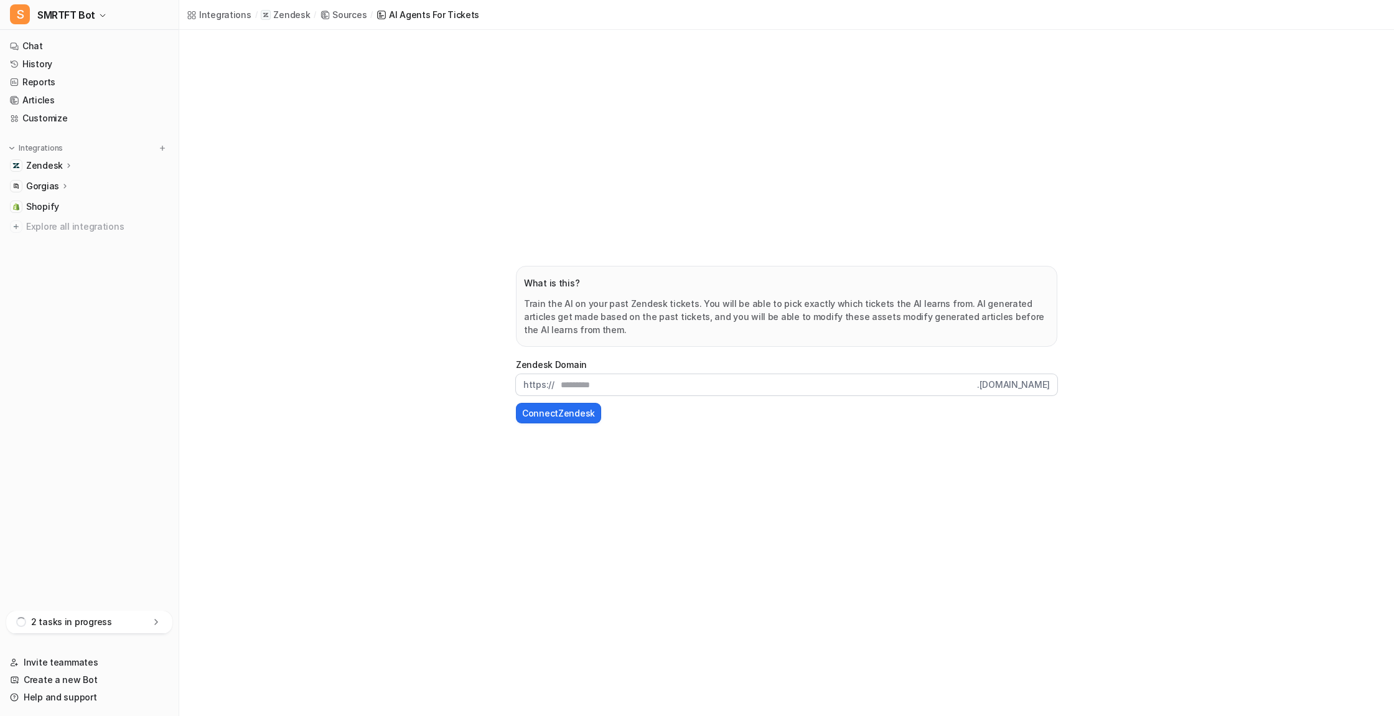
click at [632, 387] on input "text" at bounding box center [766, 384] width 423 height 21
type input "******"
click at [67, 164] on icon at bounding box center [68, 165] width 2 height 4
click at [53, 182] on p "Overview" at bounding box center [55, 183] width 40 height 12
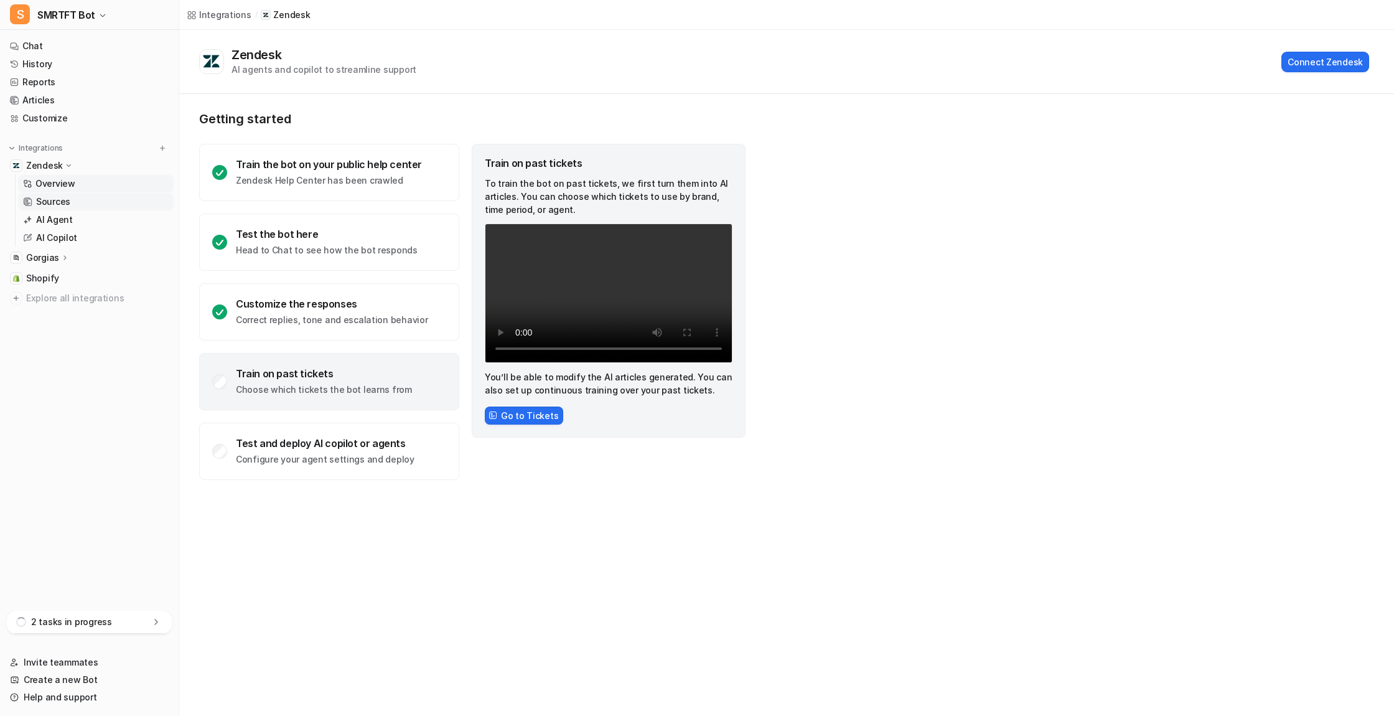
click at [58, 202] on p "Sources" at bounding box center [53, 201] width 34 height 12
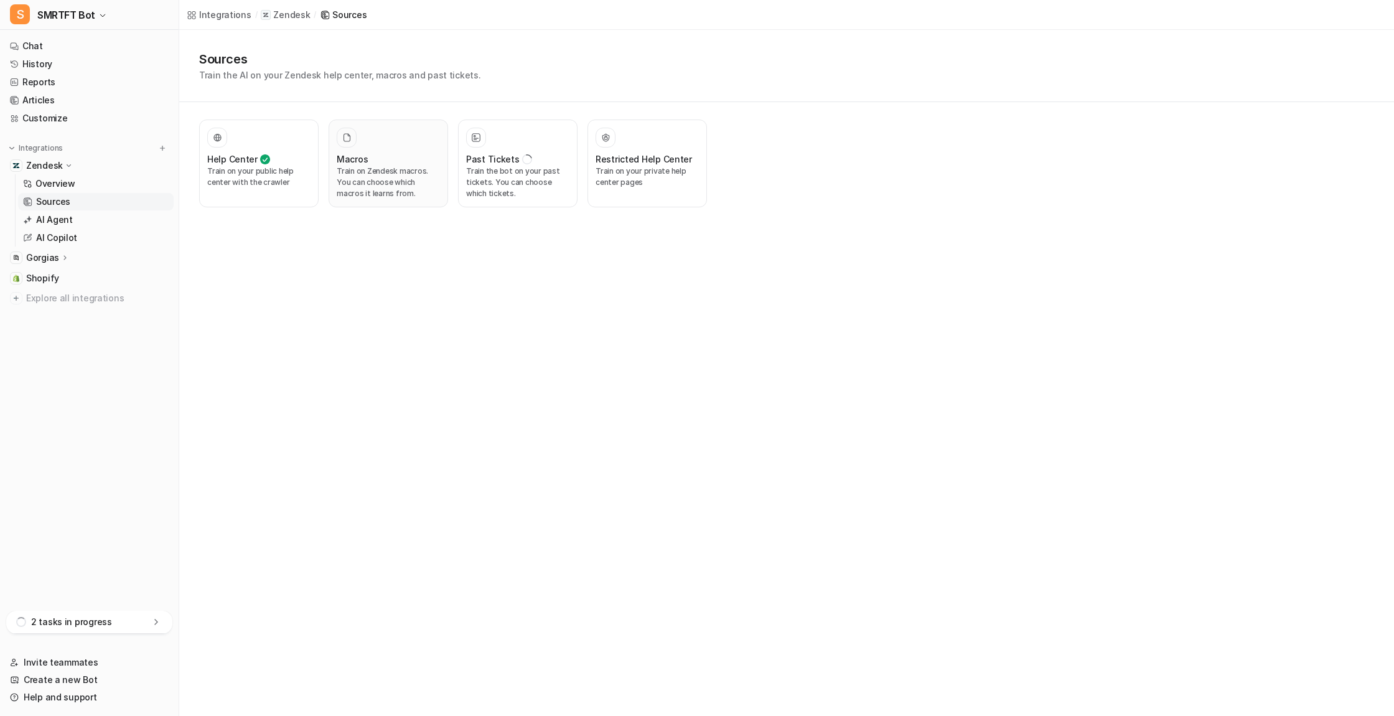
click at [380, 176] on p "Train on Zendesk macros. You can choose which macros it learns from." at bounding box center [388, 183] width 103 height 34
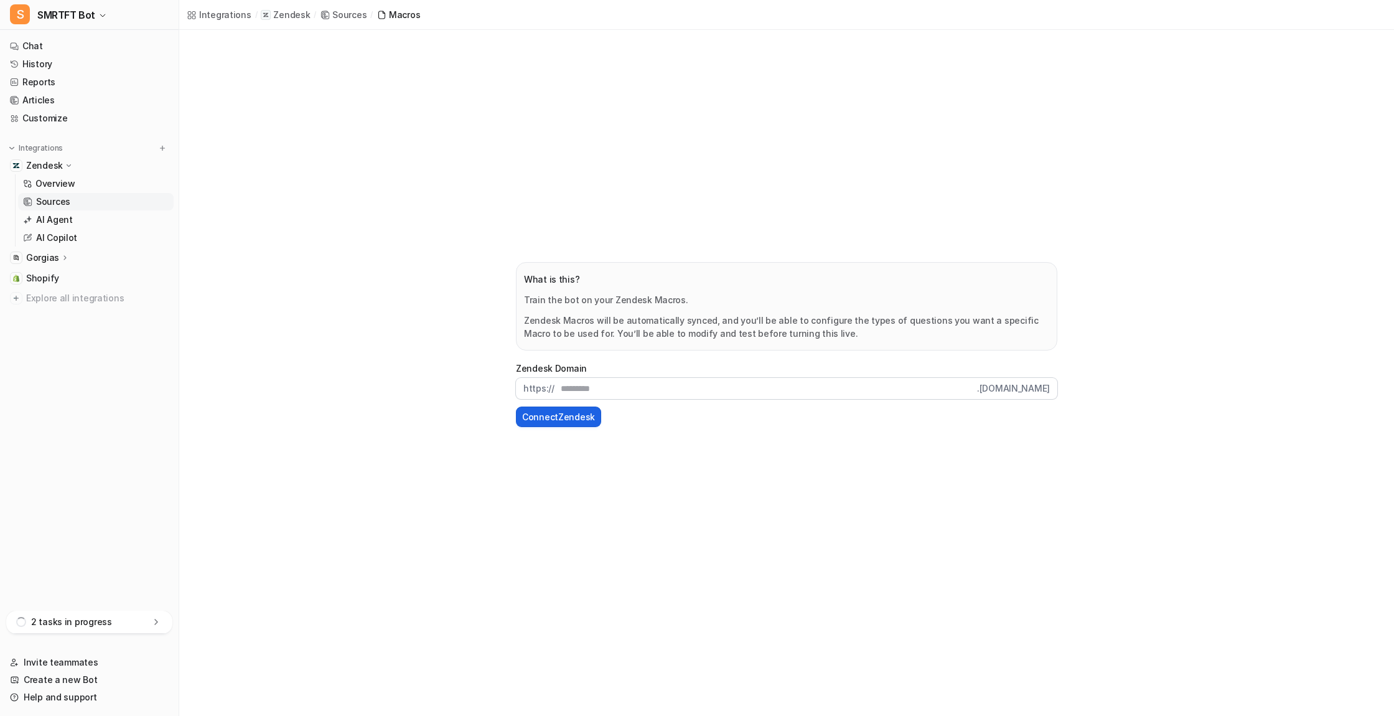
click at [552, 418] on button "Connect Zendesk" at bounding box center [558, 416] width 85 height 21
type input "******"
click at [560, 417] on button "Connect Zendesk" at bounding box center [558, 416] width 85 height 21
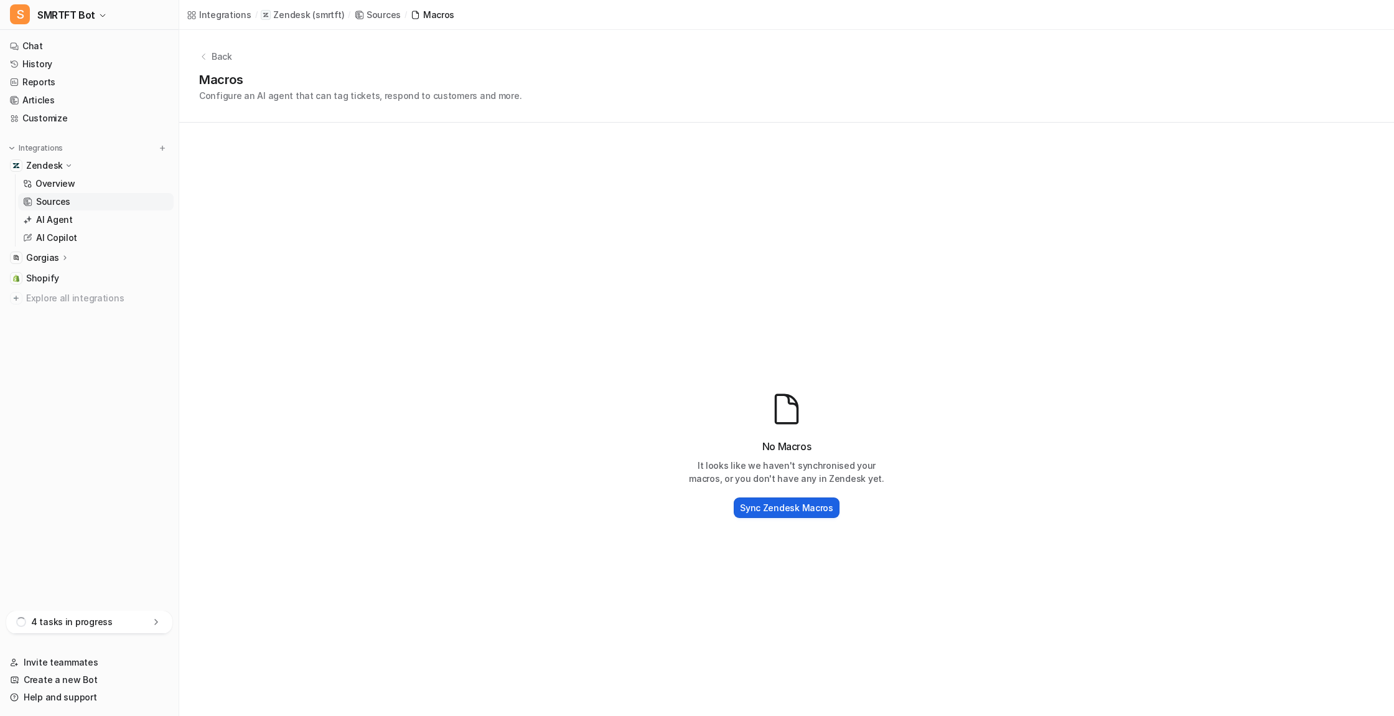
click at [794, 509] on h2 "Sync Zendesk Macros" at bounding box center [786, 507] width 93 height 13
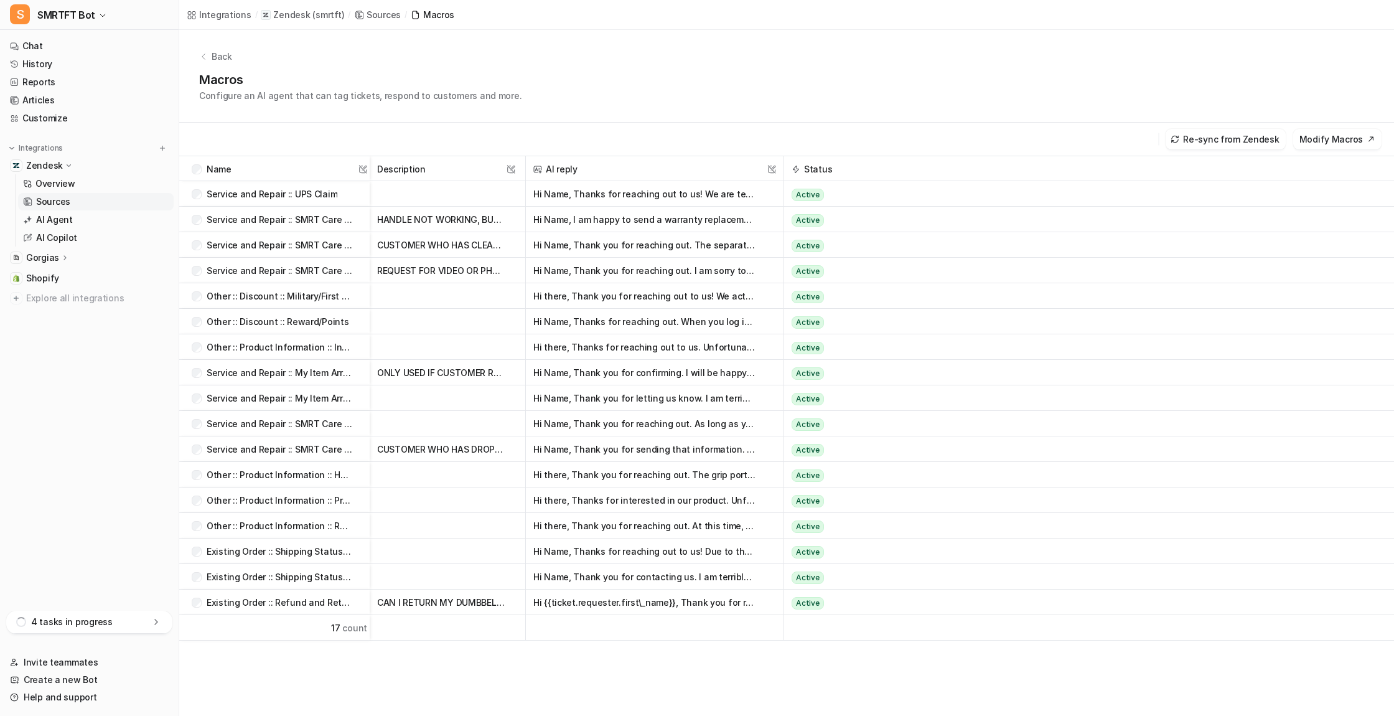
click at [205, 54] on icon at bounding box center [203, 56] width 9 height 9
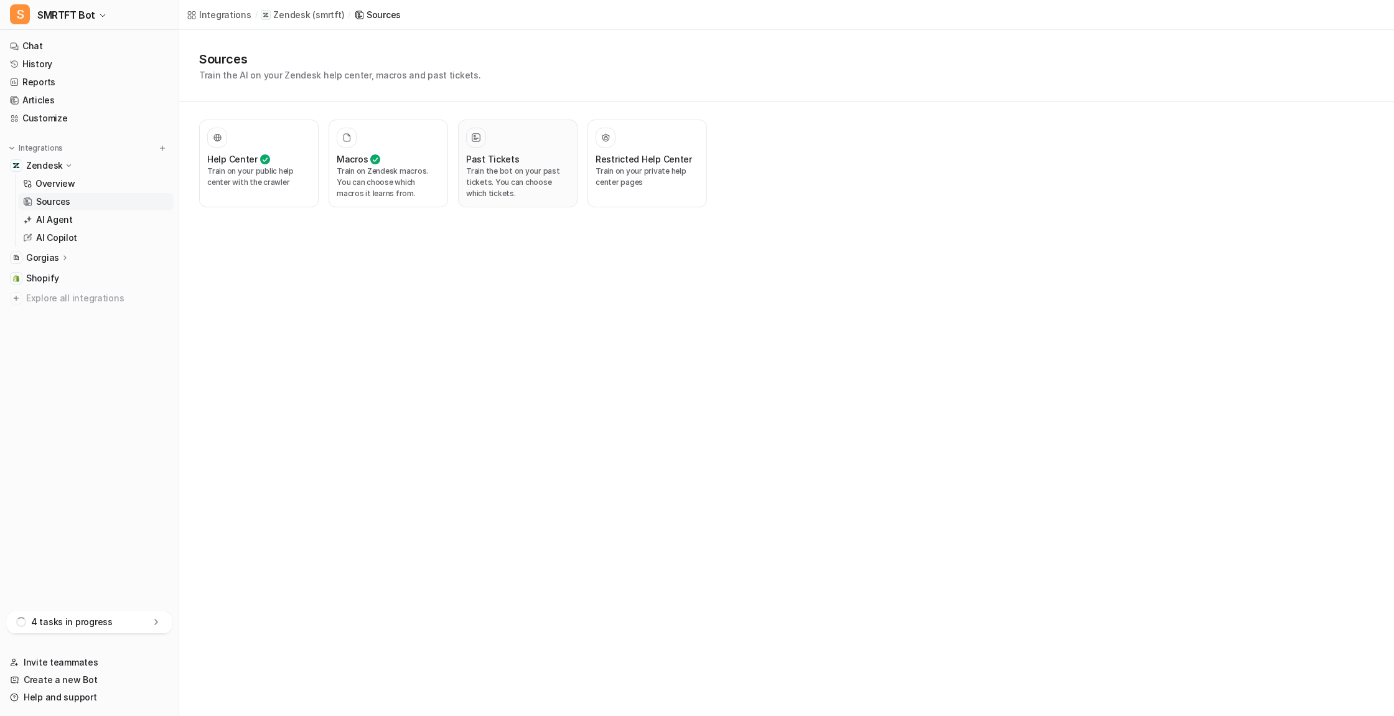
click at [506, 184] on p "Train the bot on your past tickets. You can choose which tickets." at bounding box center [517, 183] width 103 height 34
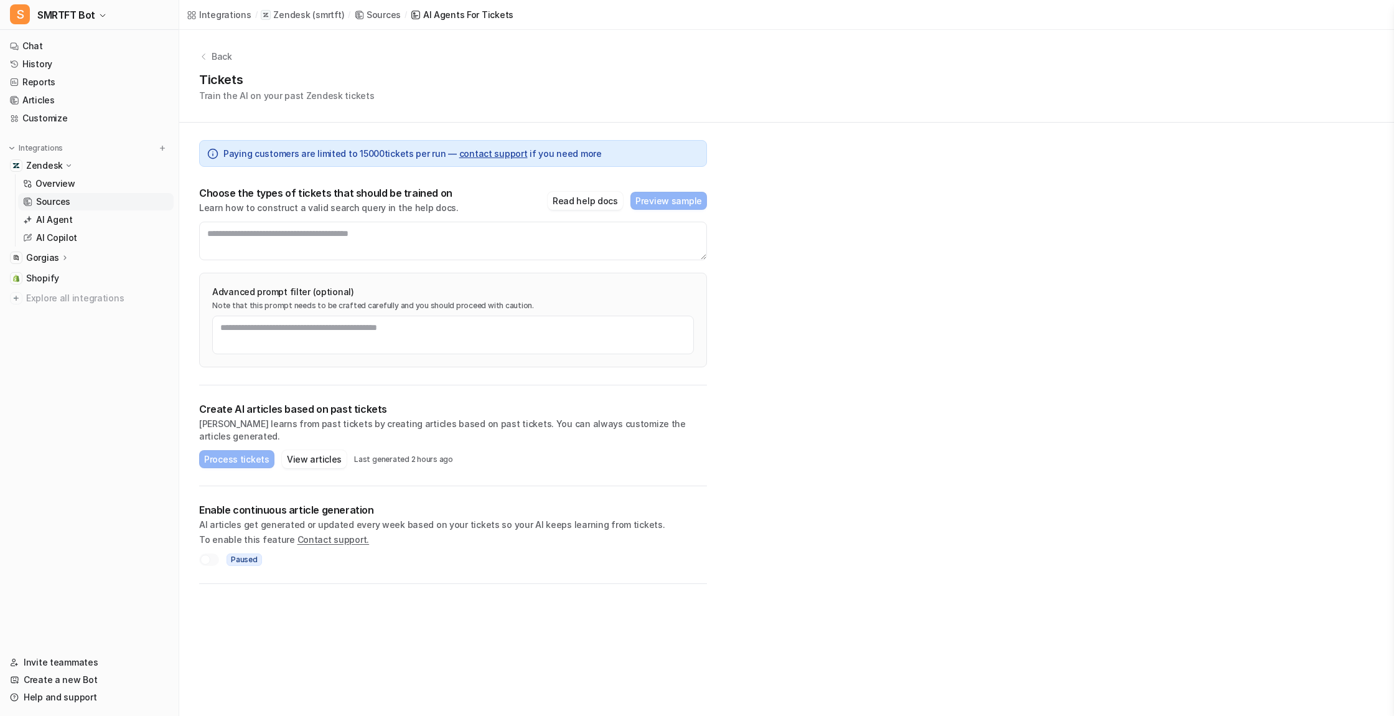
click at [66, 164] on icon at bounding box center [68, 165] width 9 height 9
click at [161, 145] on img at bounding box center [162, 148] width 9 height 9
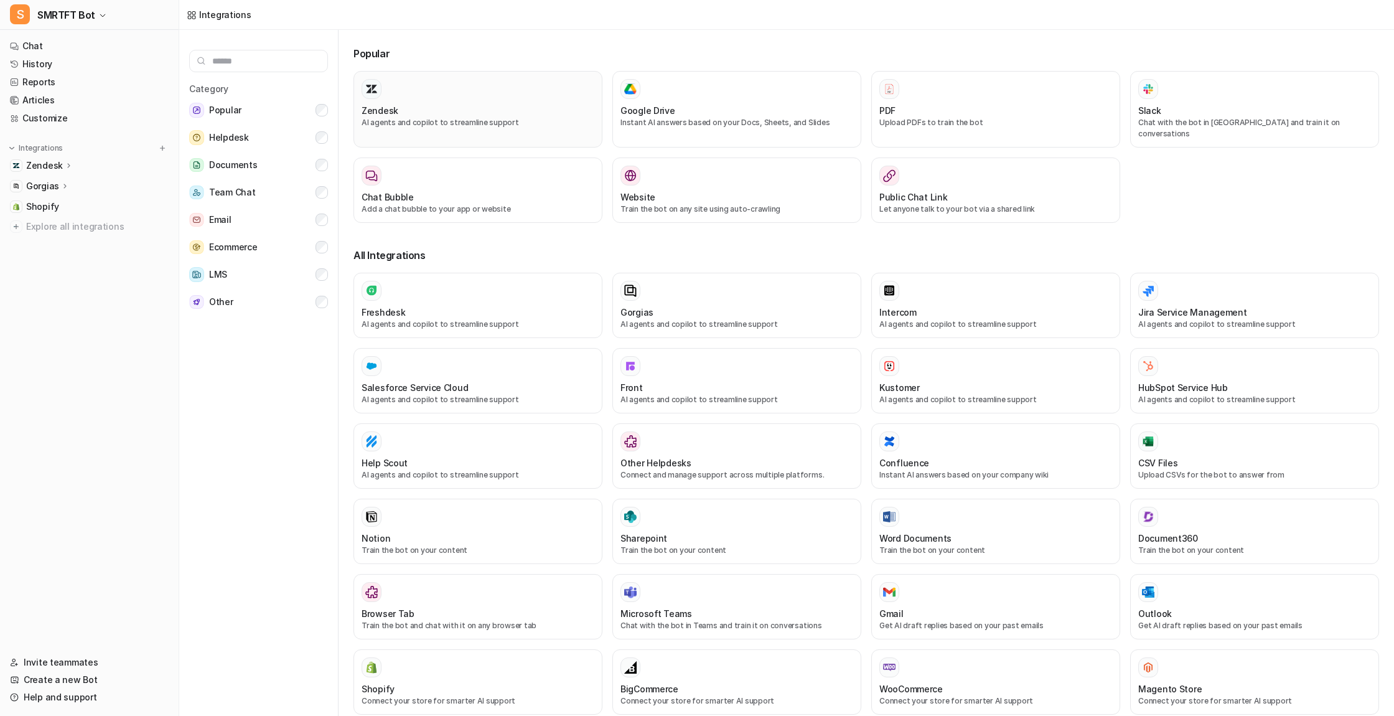
click at [431, 105] on div "Zendesk" at bounding box center [478, 110] width 233 height 13
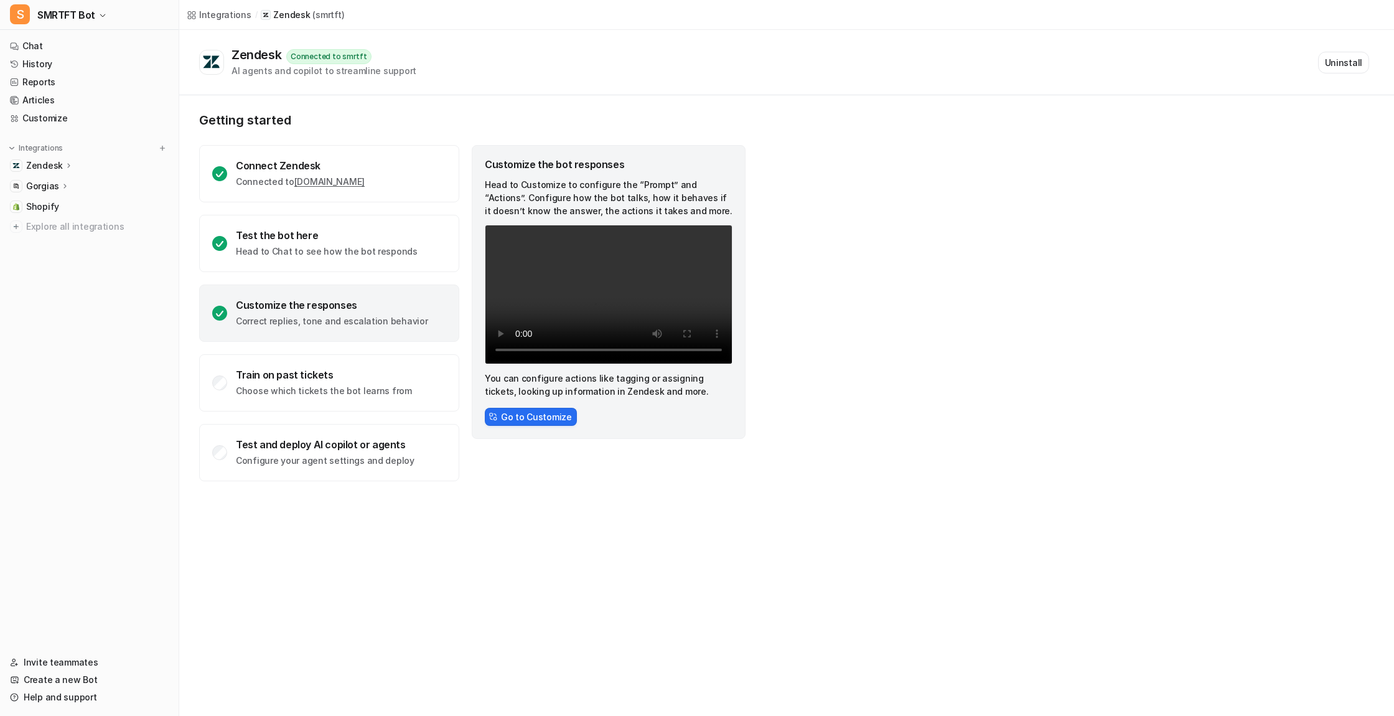
click at [344, 57] on div "Connected to smrtft" at bounding box center [328, 56] width 85 height 15
click at [58, 166] on p "Zendesk" at bounding box center [44, 165] width 37 height 12
click at [55, 184] on p "Overview" at bounding box center [55, 183] width 40 height 12
click at [54, 202] on p "Sources" at bounding box center [53, 201] width 34 height 12
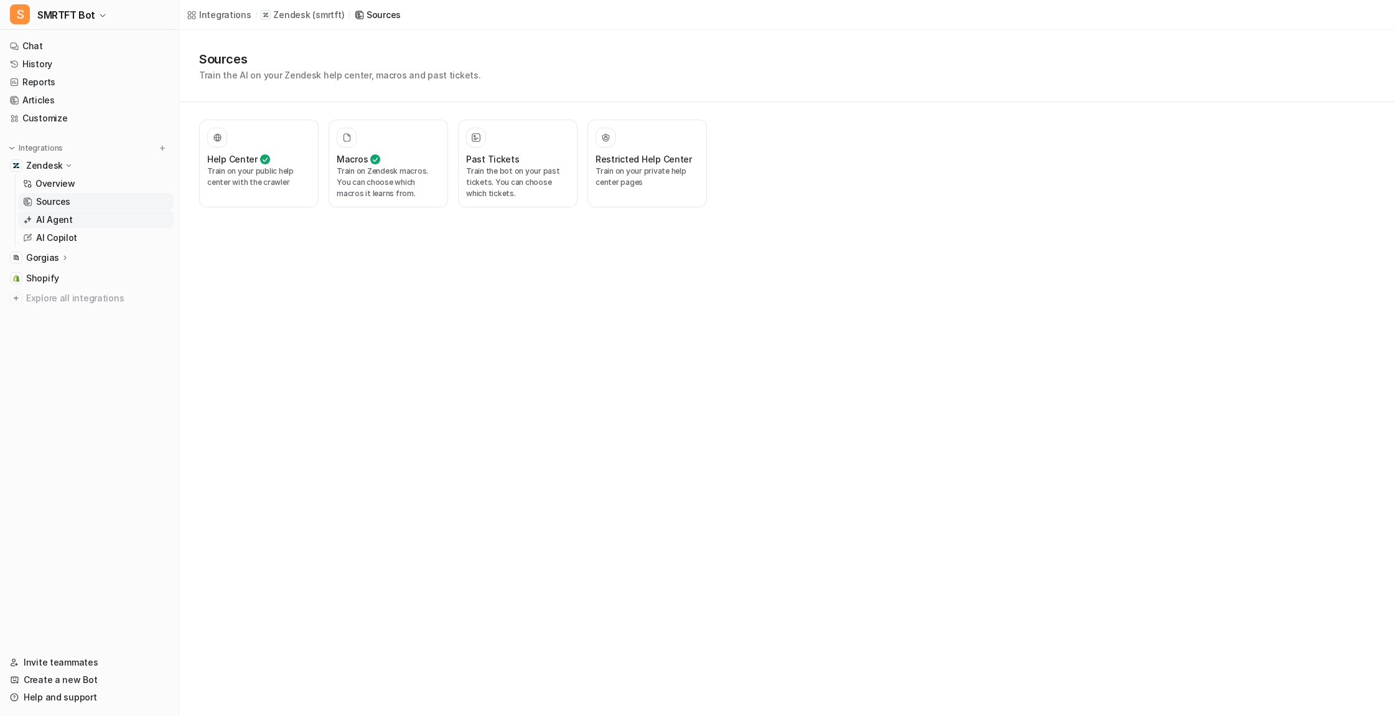
click at [60, 220] on p "AI Agent" at bounding box center [54, 220] width 37 height 12
click at [55, 236] on p "AI Copilot" at bounding box center [56, 238] width 41 height 12
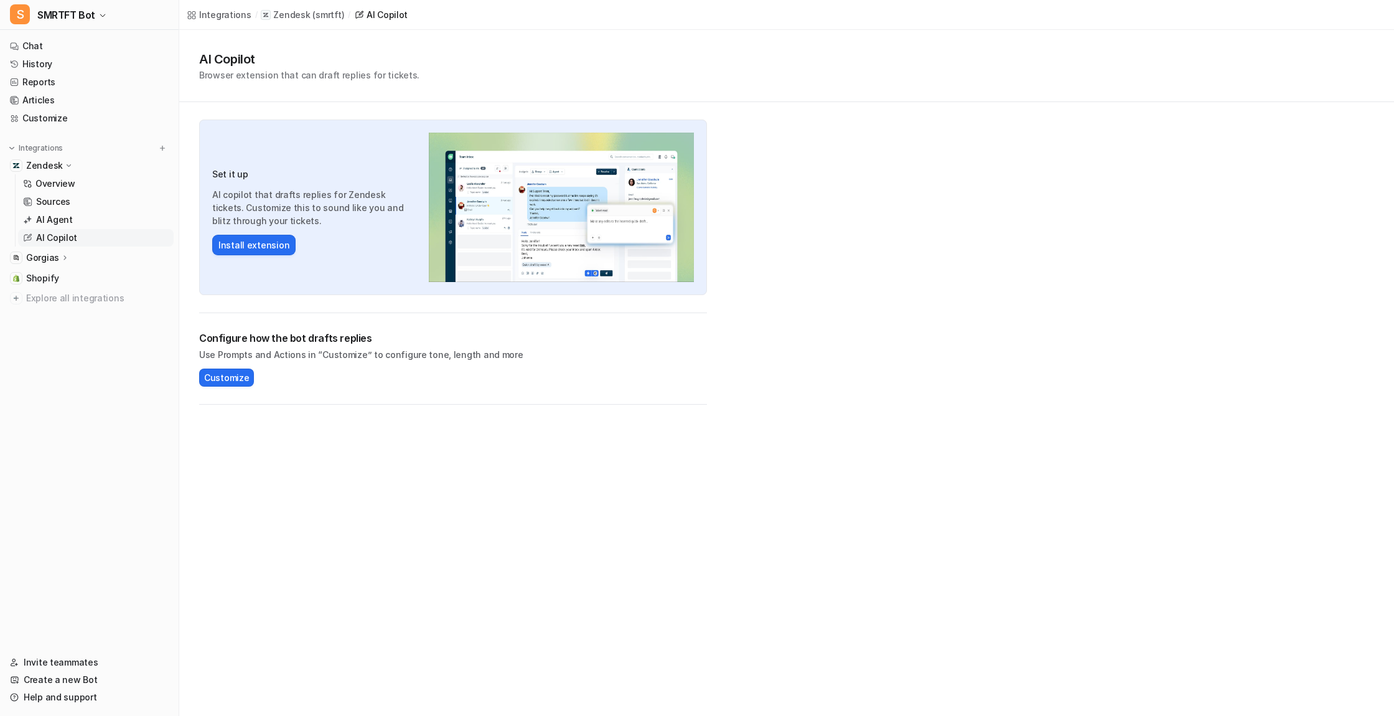
click at [51, 257] on p "Gorgias" at bounding box center [42, 257] width 33 height 12
click at [40, 350] on span "Shopify" at bounding box center [42, 350] width 33 height 12
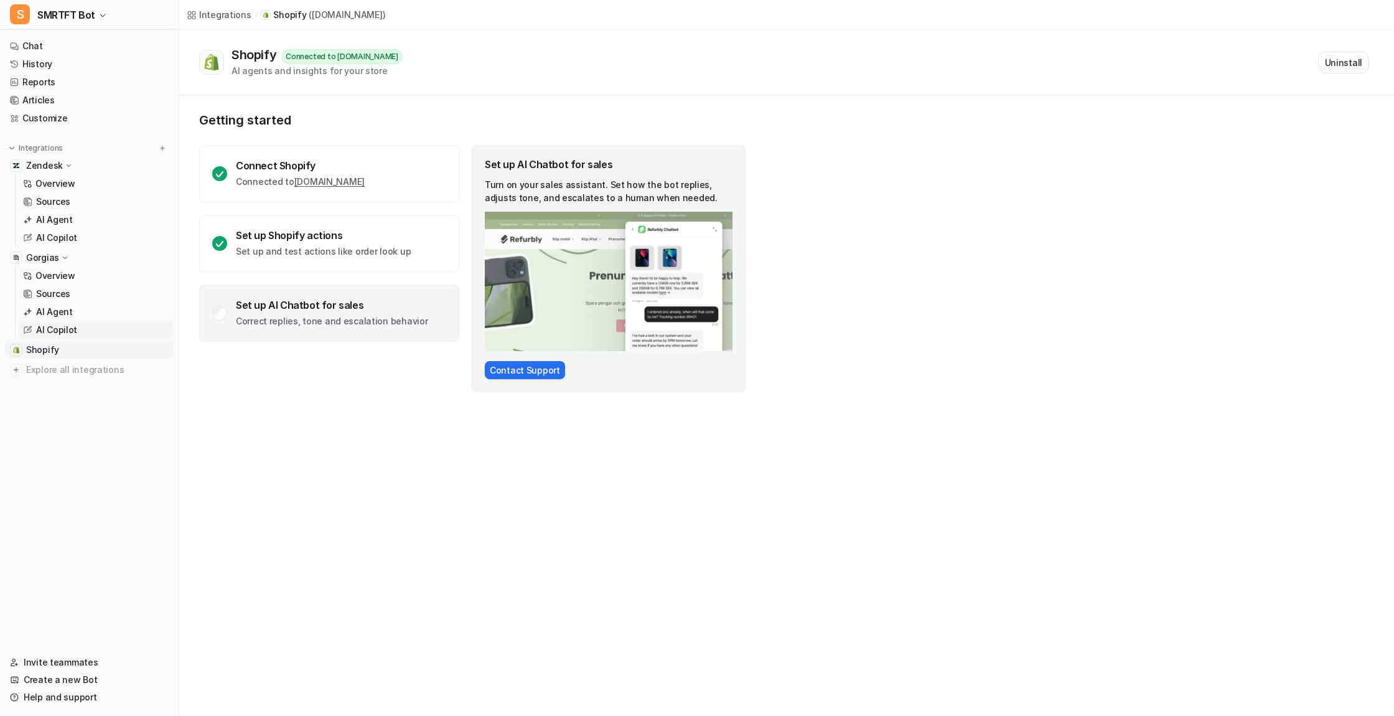
click at [60, 328] on p "AI Copilot" at bounding box center [56, 330] width 41 height 12
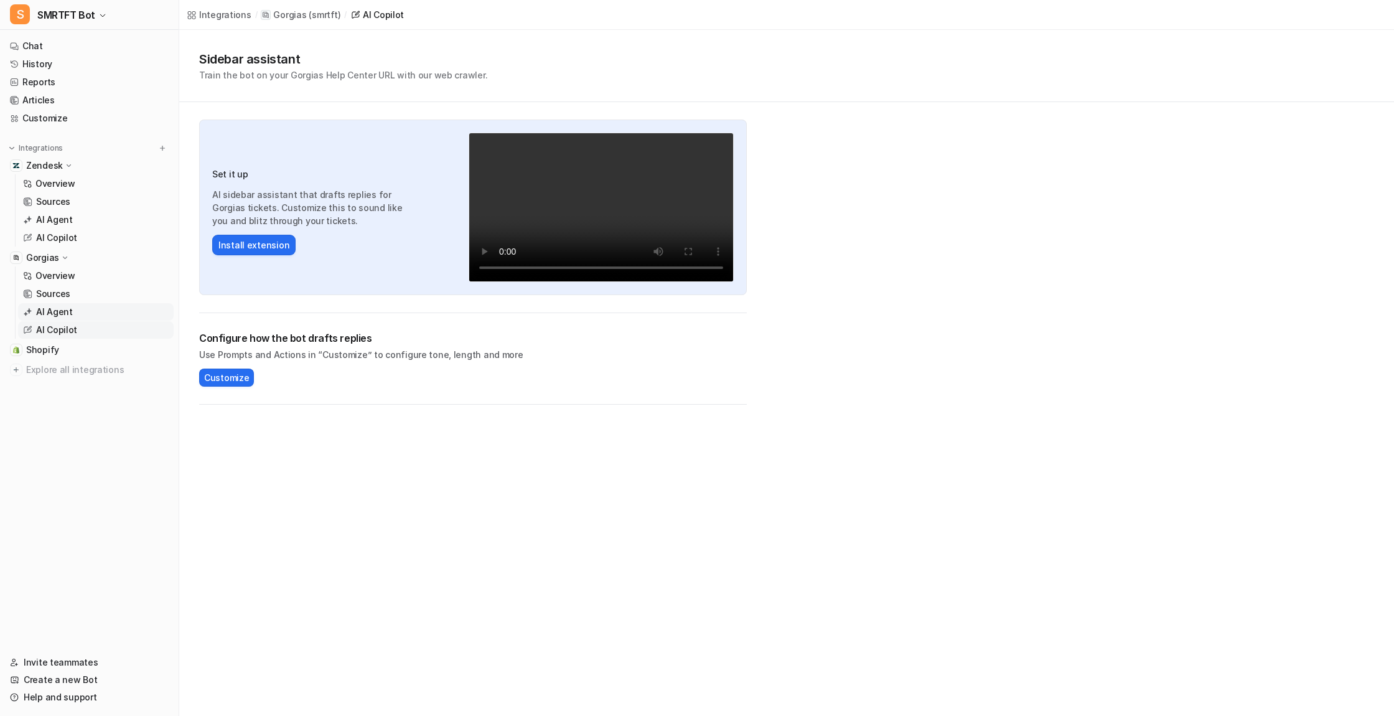
click at [58, 307] on p "AI Agent" at bounding box center [54, 312] width 37 height 12
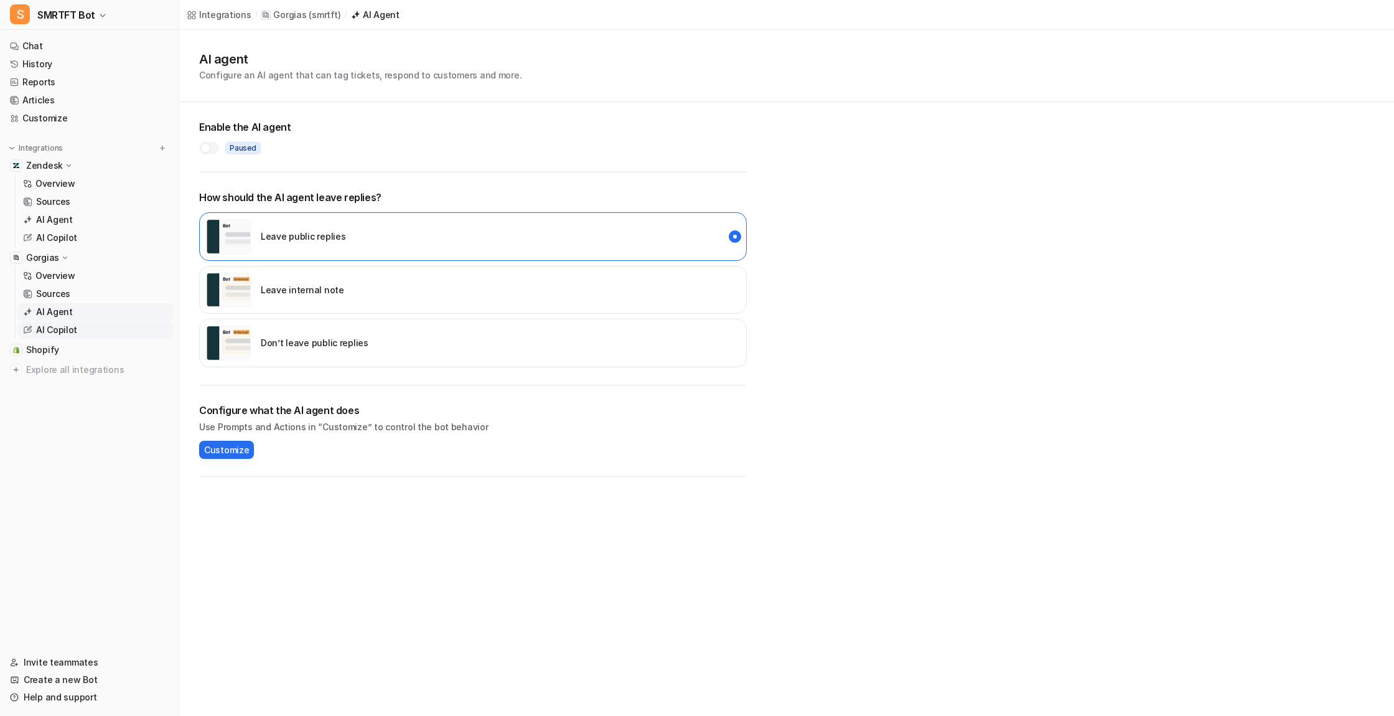
click at [57, 332] on p "AI Copilot" at bounding box center [56, 330] width 41 height 12
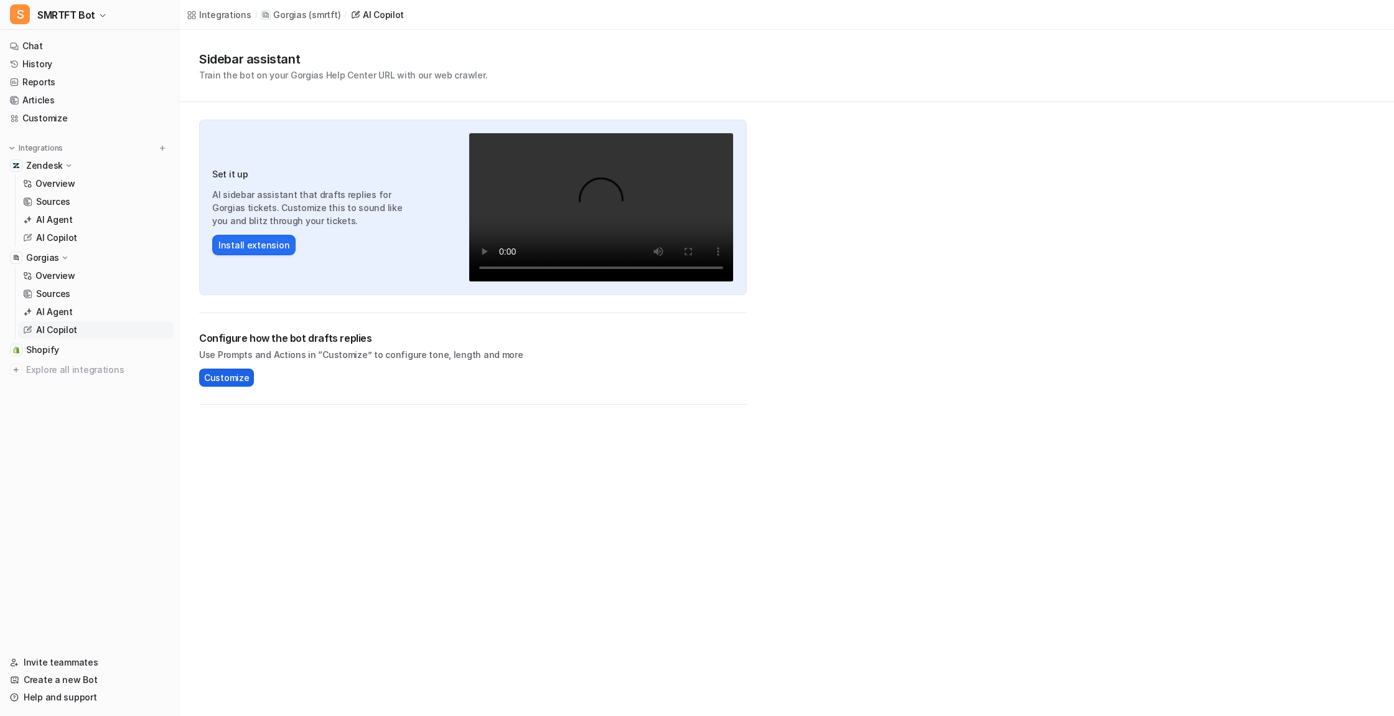
click at [235, 373] on span "Customize" at bounding box center [226, 377] width 45 height 13
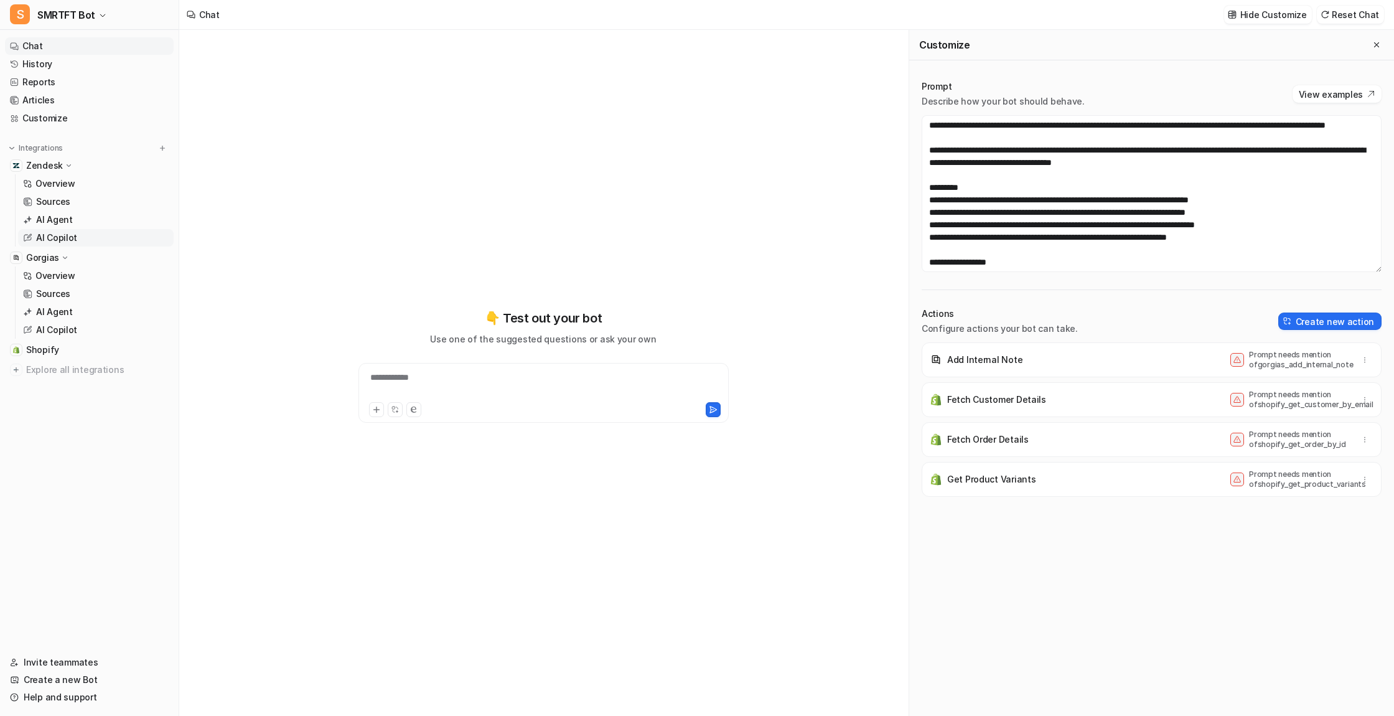
click at [62, 234] on p "AI Copilot" at bounding box center [56, 238] width 41 height 12
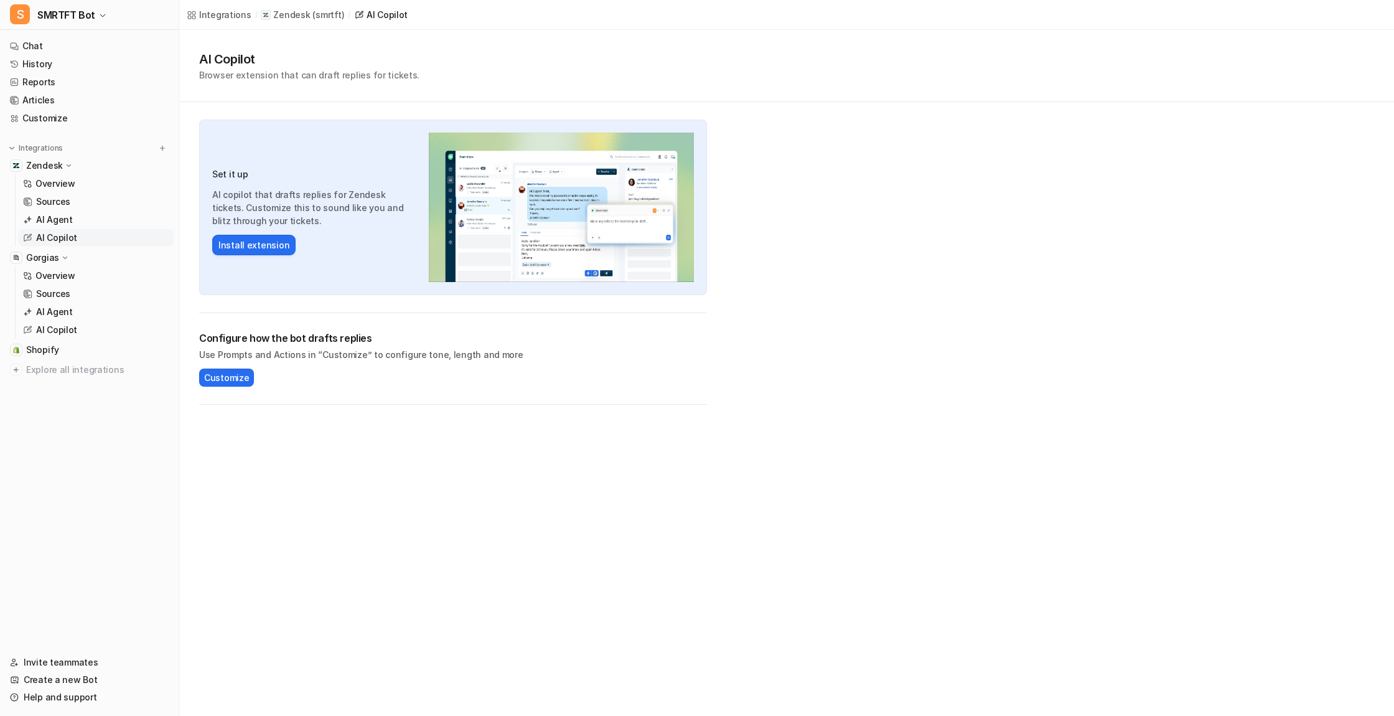
click at [226, 377] on span "Customize" at bounding box center [226, 377] width 45 height 13
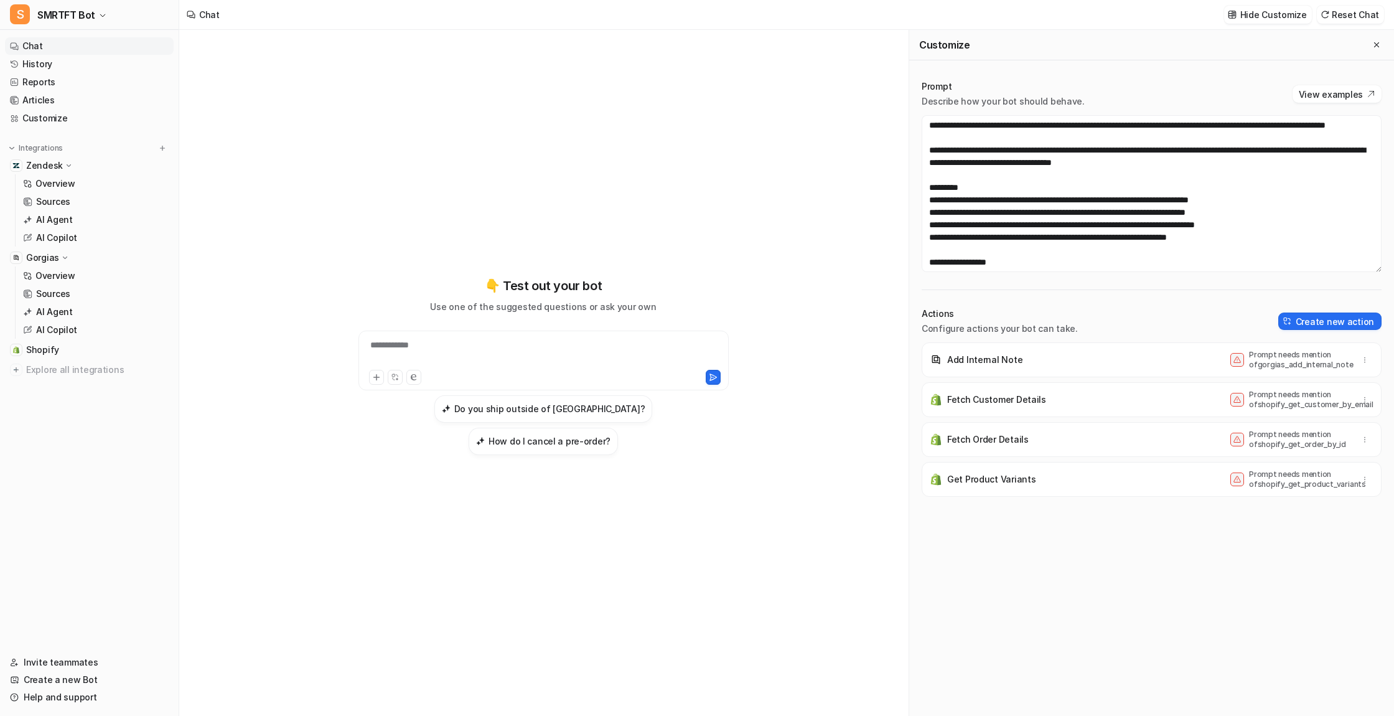
click at [47, 162] on p "Zendesk" at bounding box center [44, 165] width 37 height 12
click at [51, 114] on link "Customize" at bounding box center [89, 118] width 169 height 17
click at [39, 99] on link "Articles" at bounding box center [89, 100] width 169 height 17
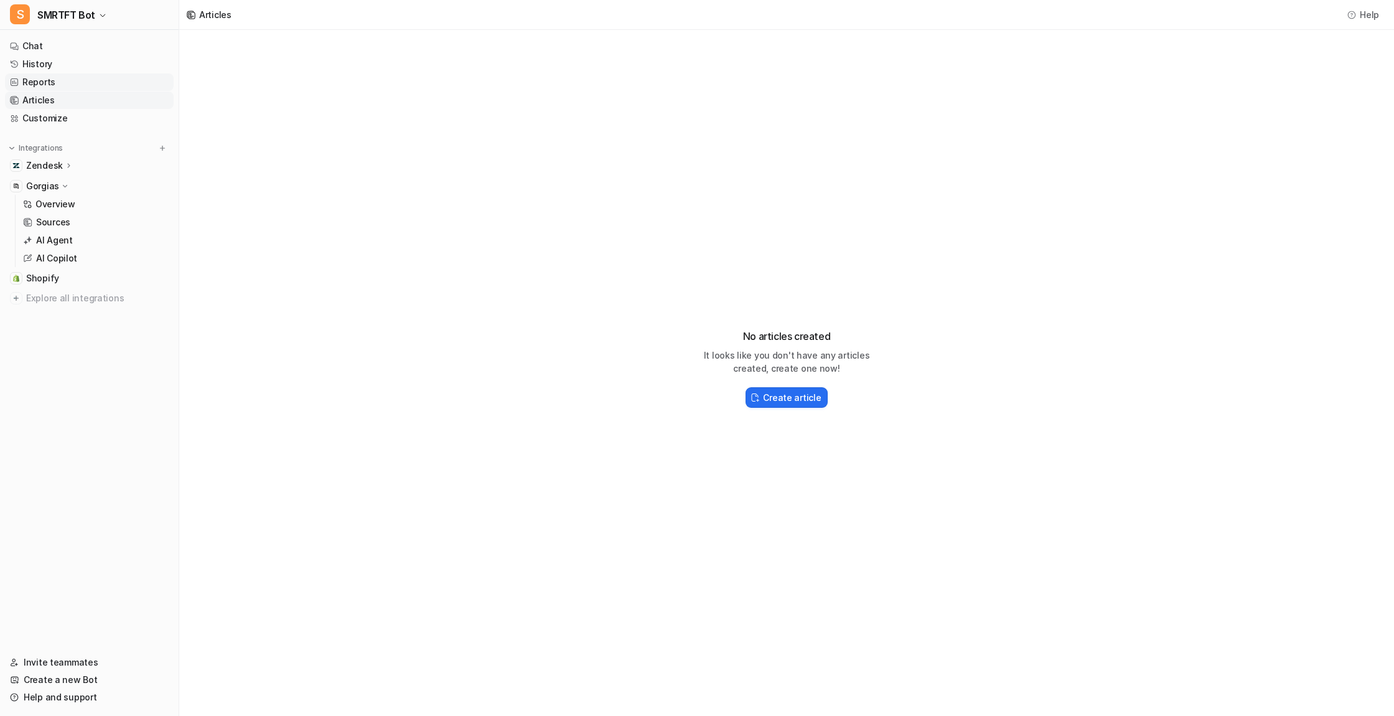
click at [45, 80] on link "Reports" at bounding box center [89, 81] width 169 height 17
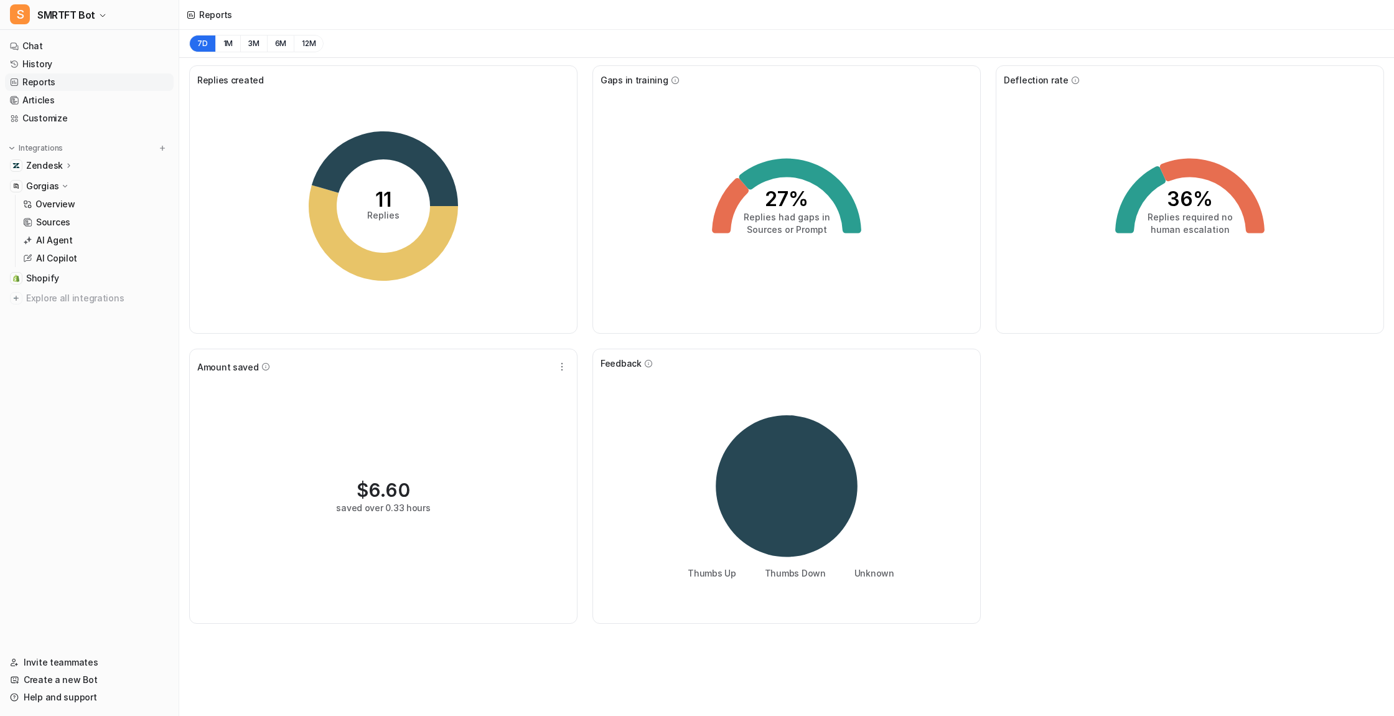
click at [63, 184] on icon at bounding box center [64, 186] width 9 height 9
click at [62, 165] on div "Zendesk" at bounding box center [49, 165] width 47 height 12
click at [57, 181] on p "Overview" at bounding box center [55, 183] width 40 height 12
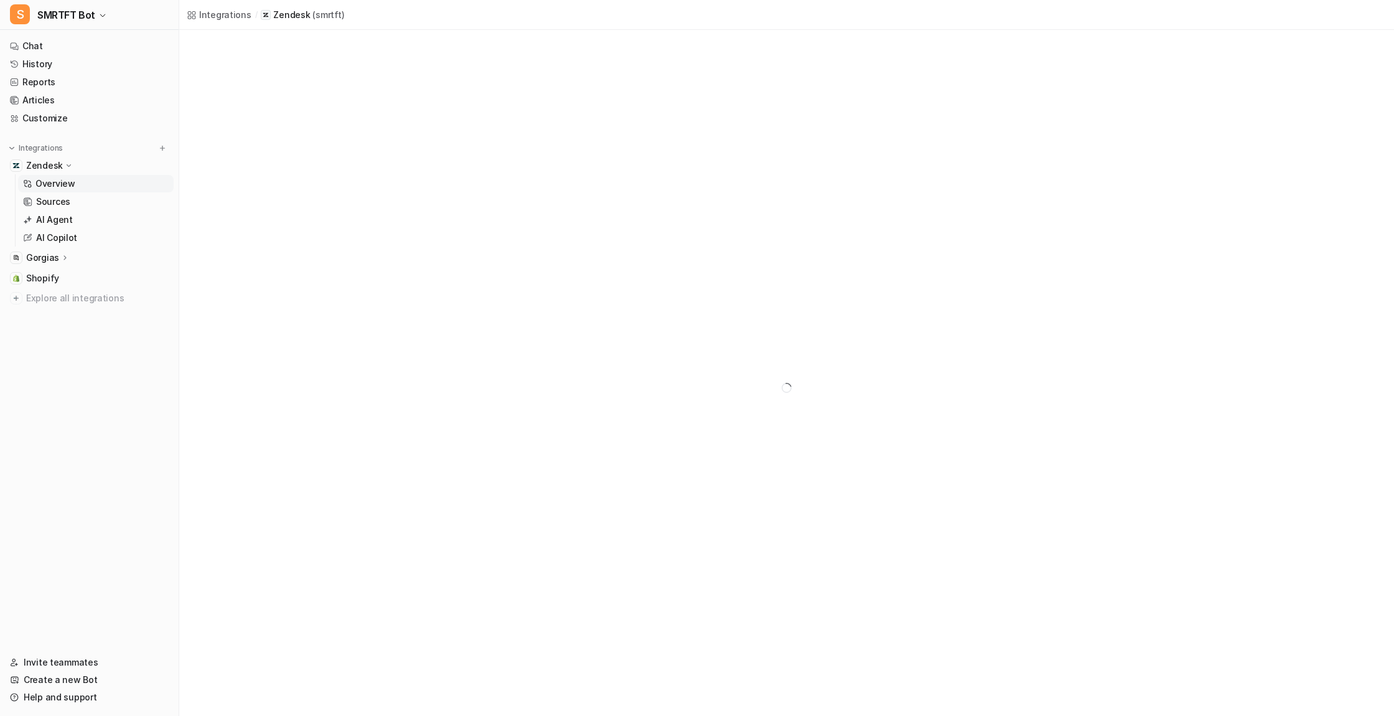
click at [64, 164] on icon at bounding box center [68, 165] width 9 height 9
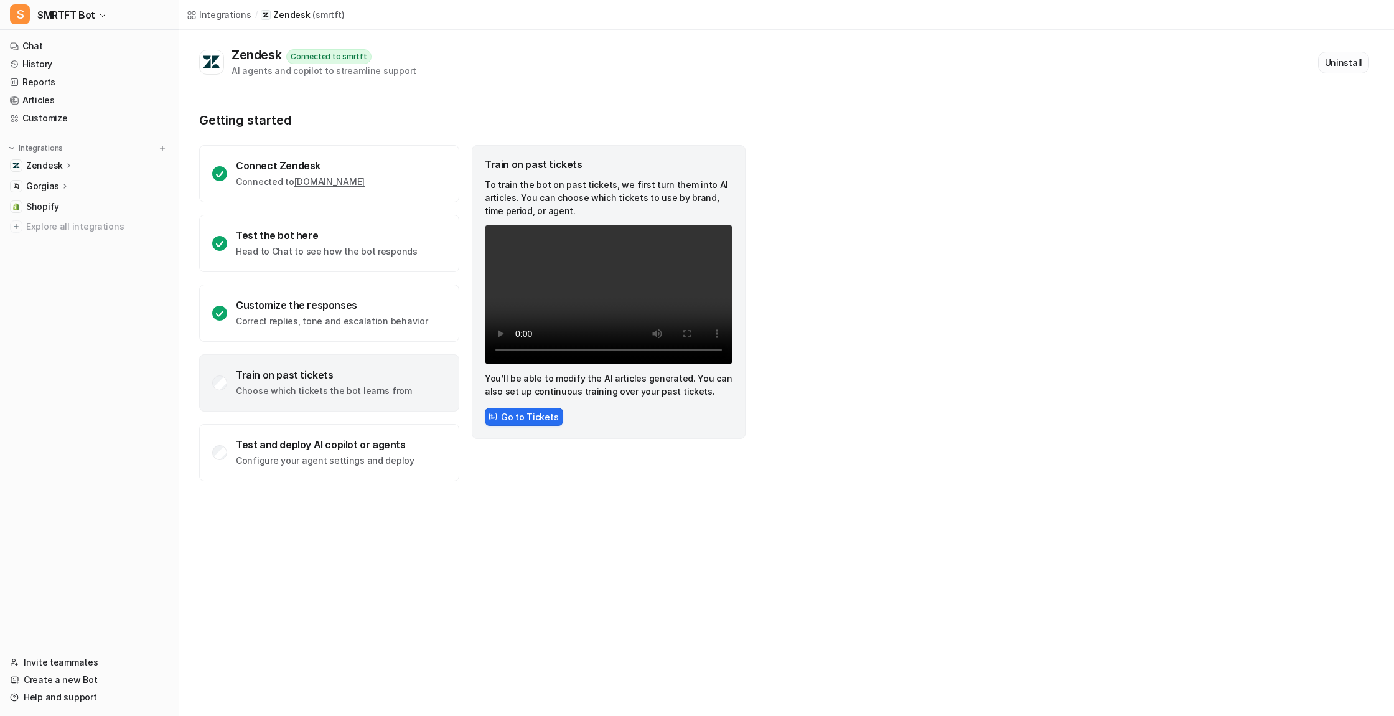
click at [1345, 64] on button "Uninstall" at bounding box center [1343, 63] width 51 height 22
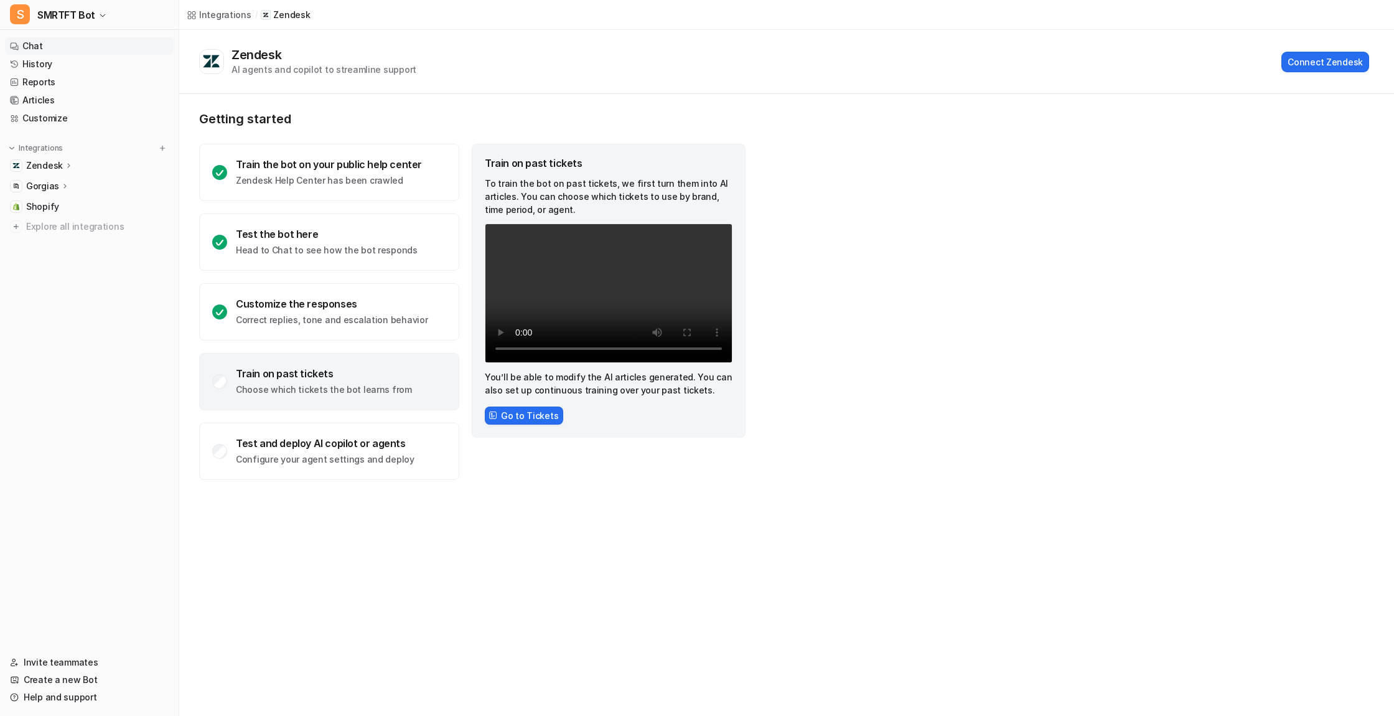
click at [32, 44] on link "Chat" at bounding box center [89, 45] width 169 height 17
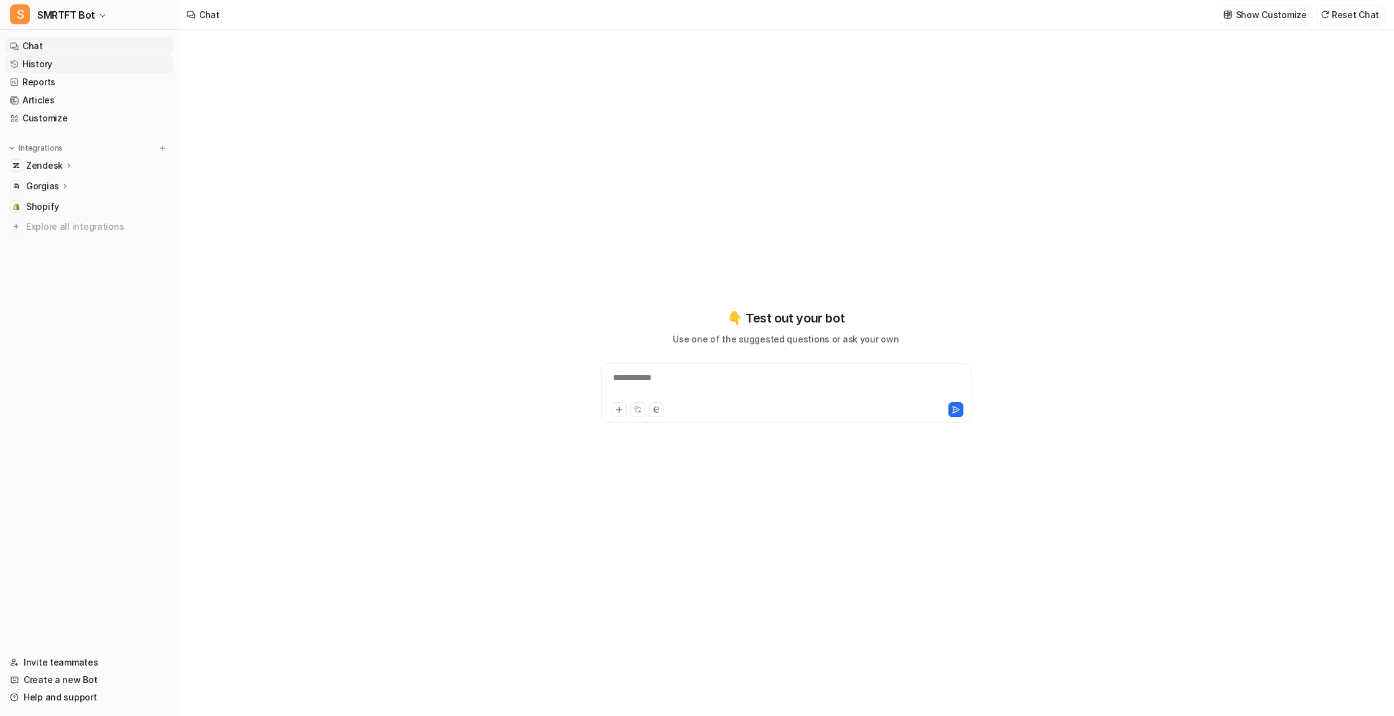
click at [35, 60] on link "History" at bounding box center [89, 63] width 169 height 17
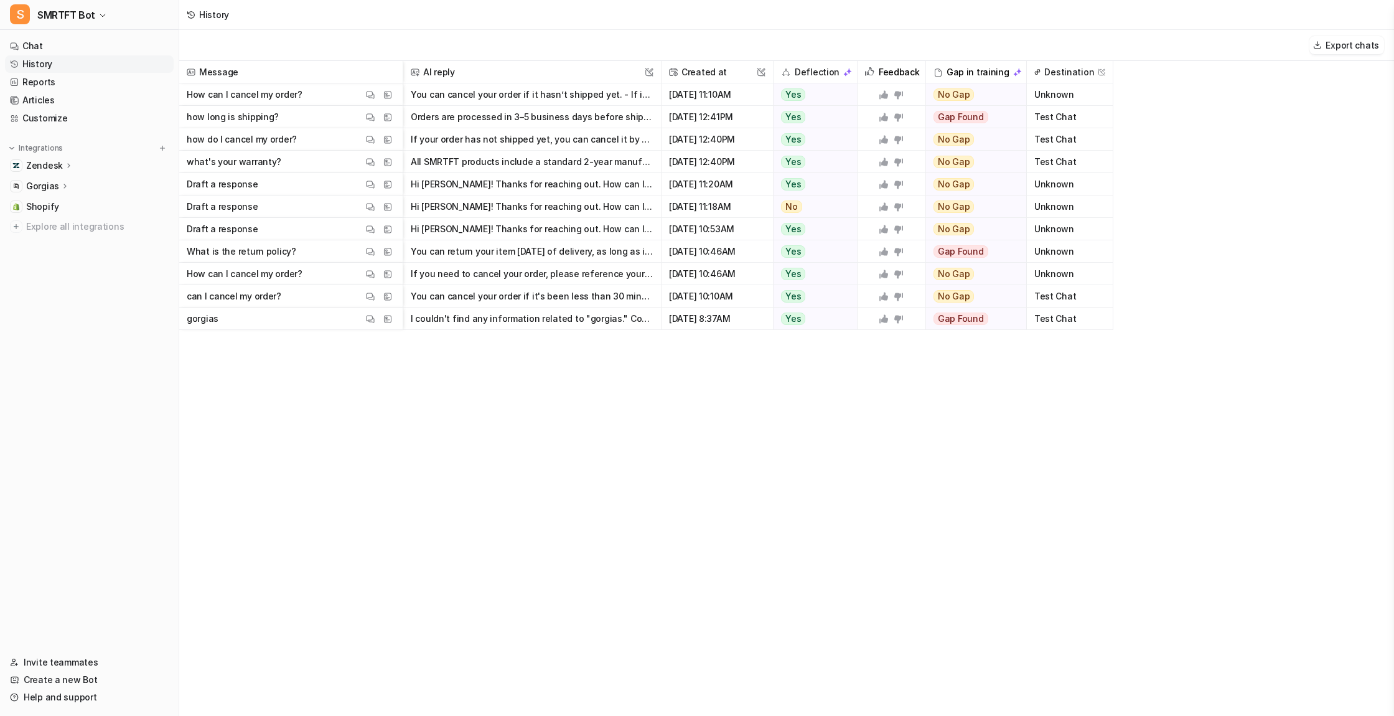
click at [488, 138] on button "If your order has not shipped yet, you can cancel it by following the instructi…" at bounding box center [532, 139] width 243 height 22
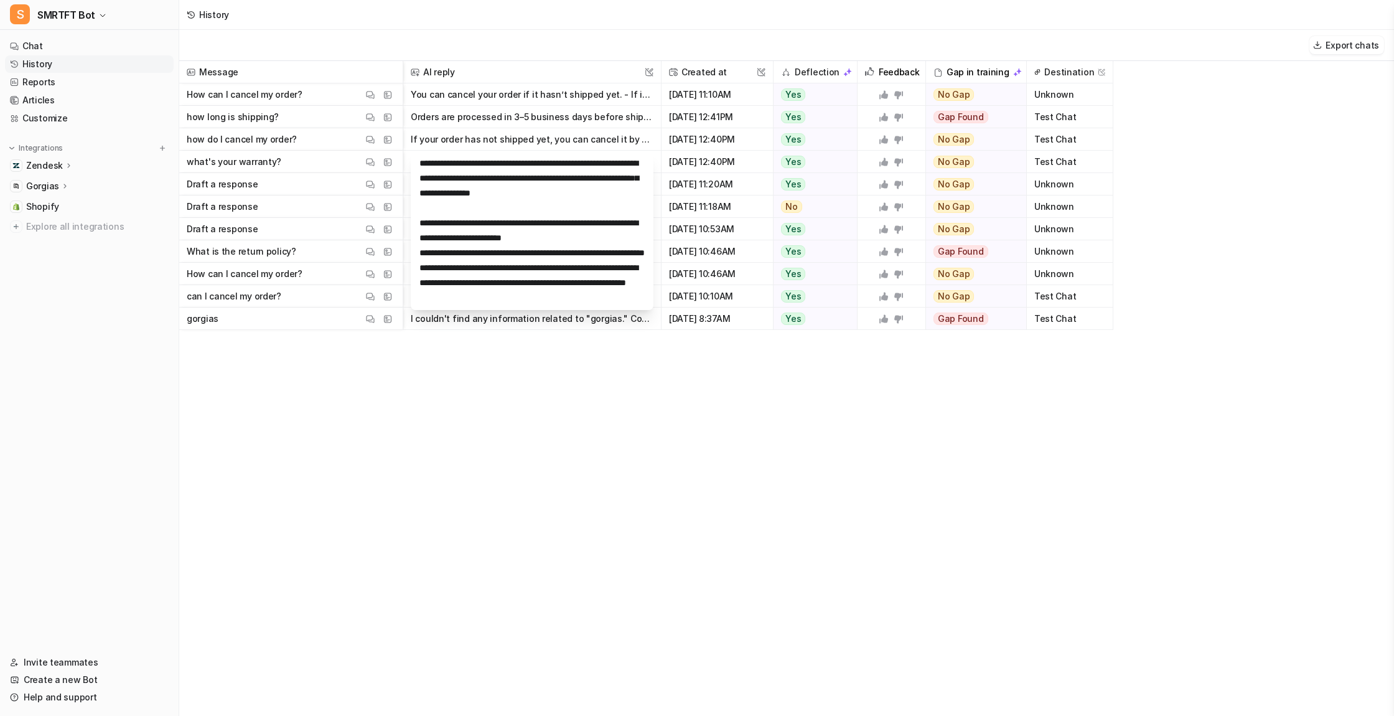
click at [435, 426] on div "Message AI reply This field cannot be modified Created at This field cannot be …" at bounding box center [786, 388] width 1215 height 654
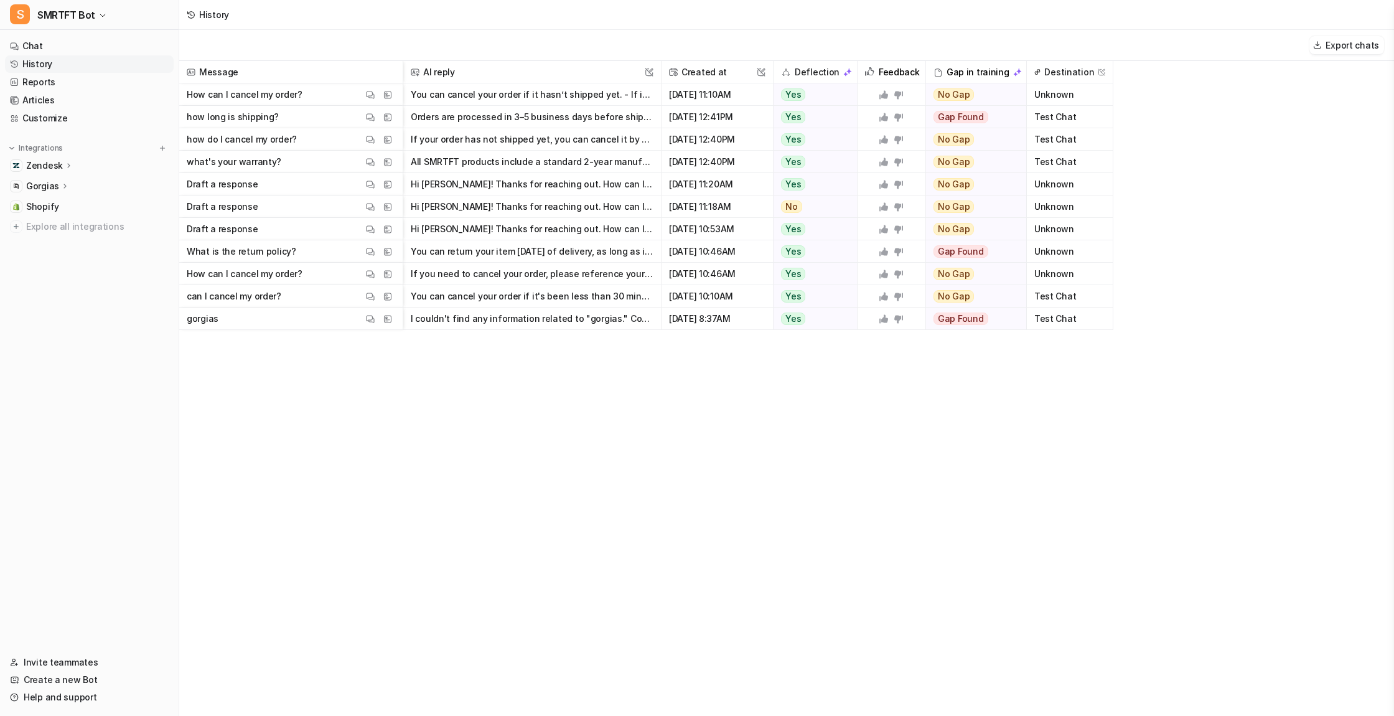
drag, startPoint x: 907, startPoint y: 428, endPoint x: 952, endPoint y: 386, distance: 62.1
click at [913, 423] on div "Message AI reply This field cannot be modified Created at This field cannot be …" at bounding box center [786, 388] width 1215 height 654
click at [36, 82] on link "Reports" at bounding box center [89, 81] width 169 height 17
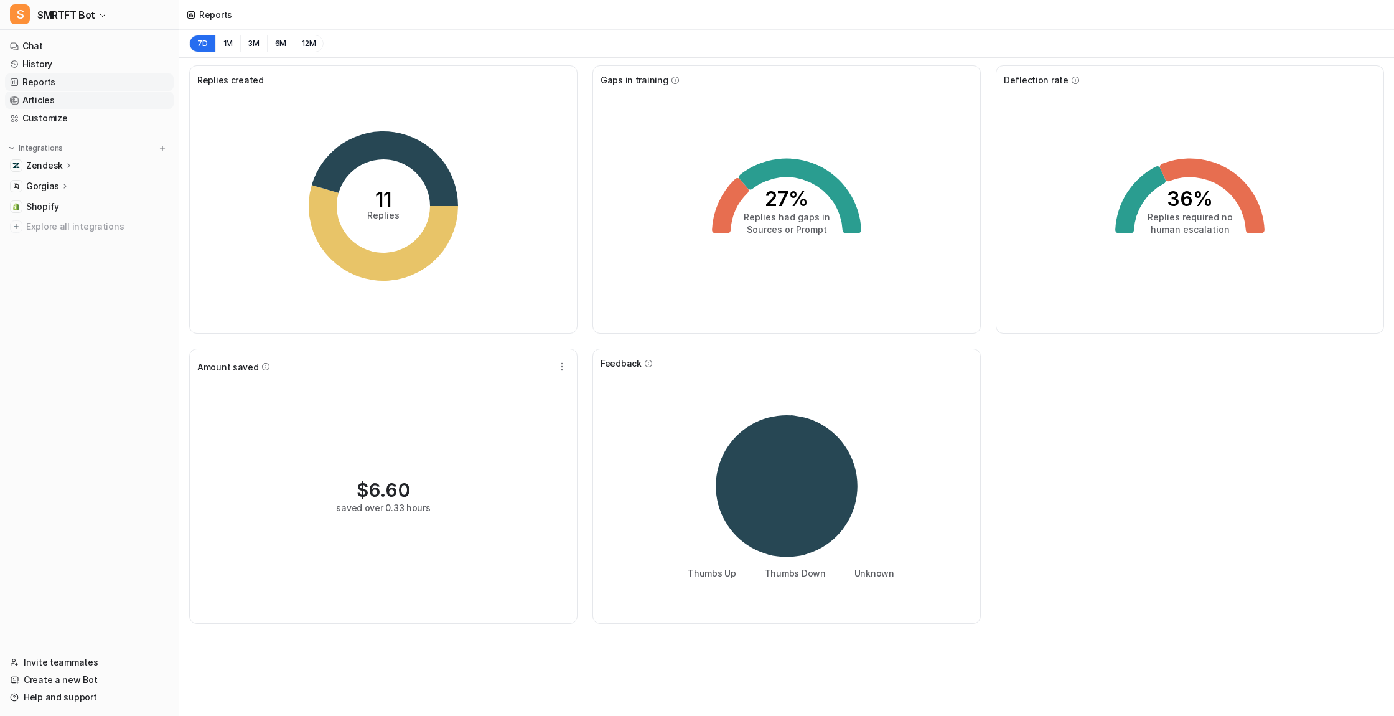
click at [43, 100] on link "Articles" at bounding box center [89, 100] width 169 height 17
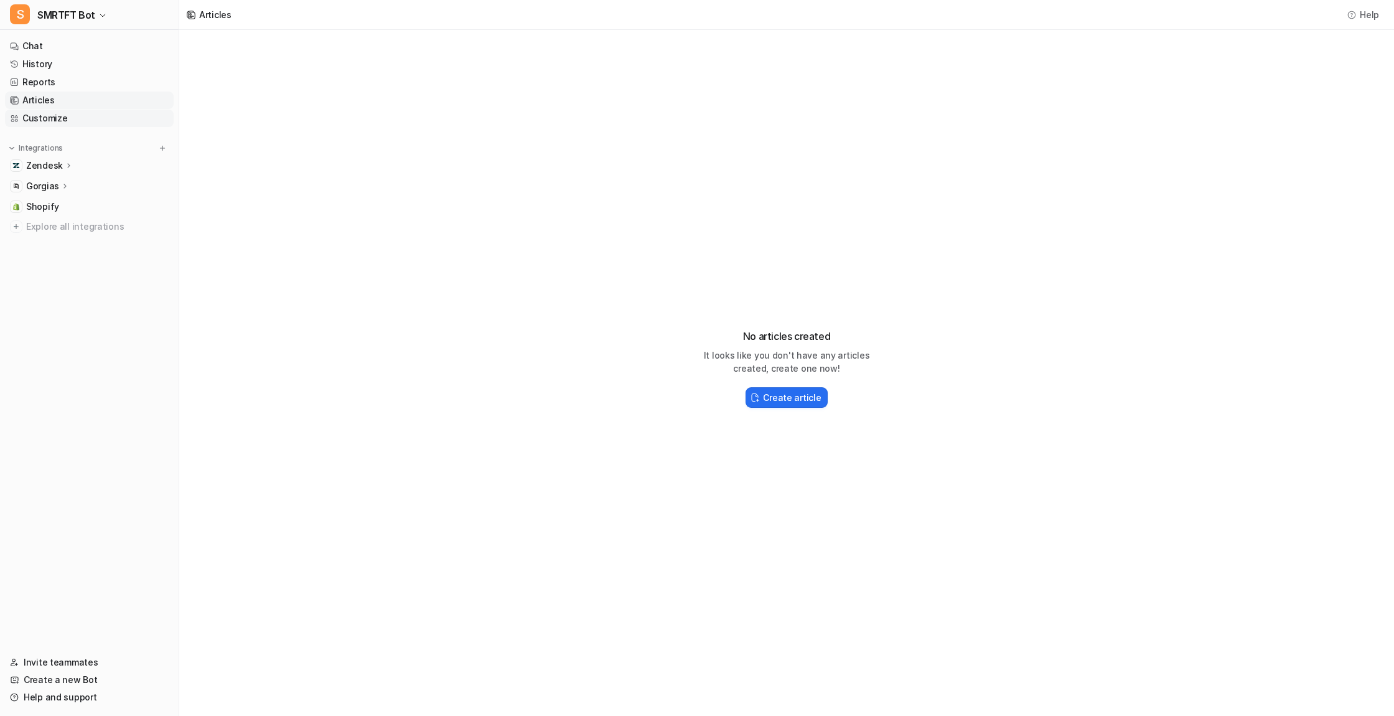
click at [43, 116] on link "Customize" at bounding box center [89, 118] width 169 height 17
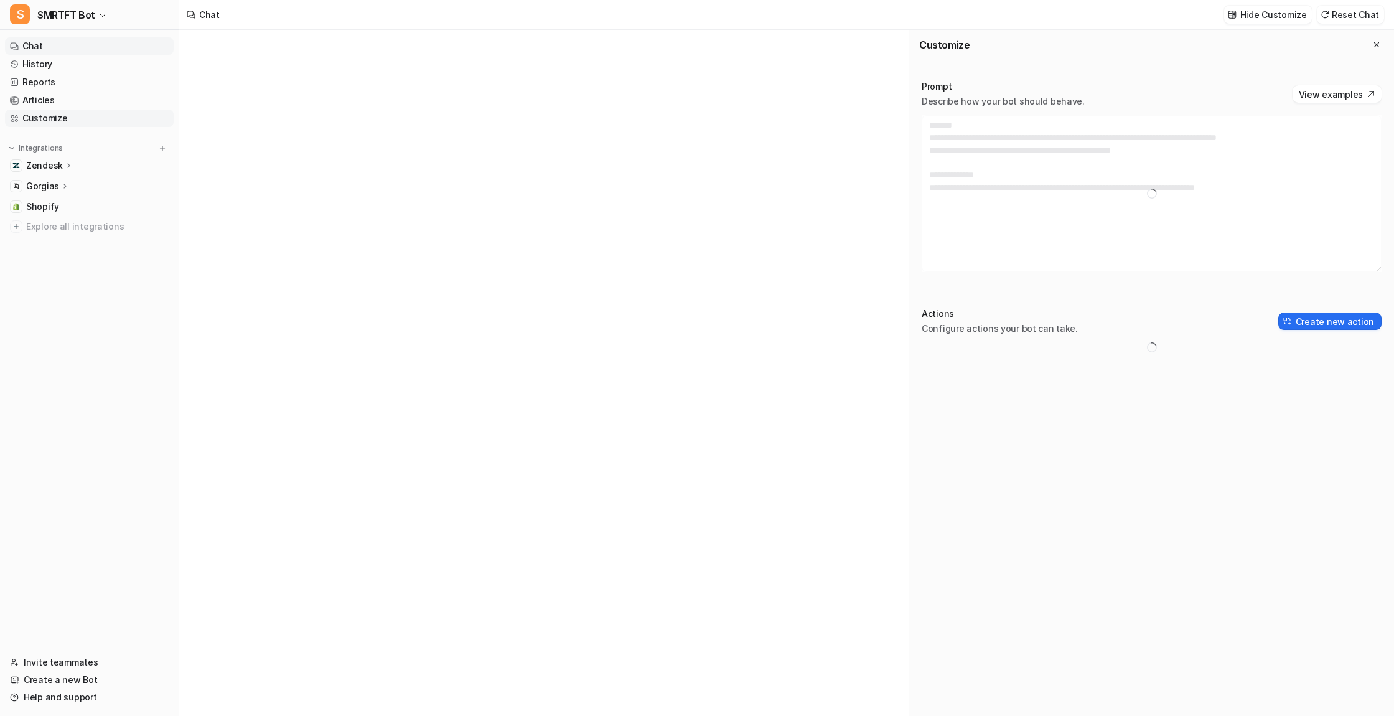
type textarea "**********"
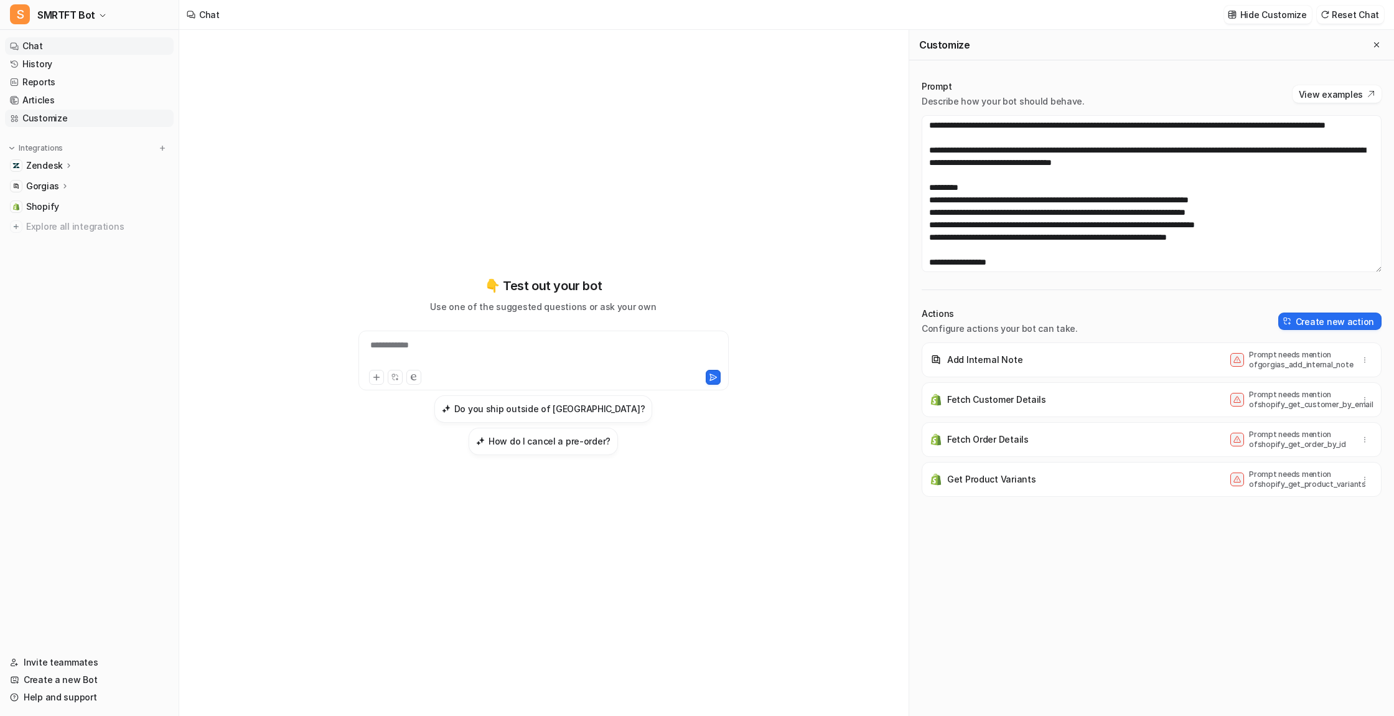
click at [37, 116] on link "Customize" at bounding box center [89, 118] width 169 height 17
click at [57, 162] on p "Zendesk" at bounding box center [44, 165] width 37 height 12
click at [50, 187] on p "Overview" at bounding box center [55, 183] width 40 height 12
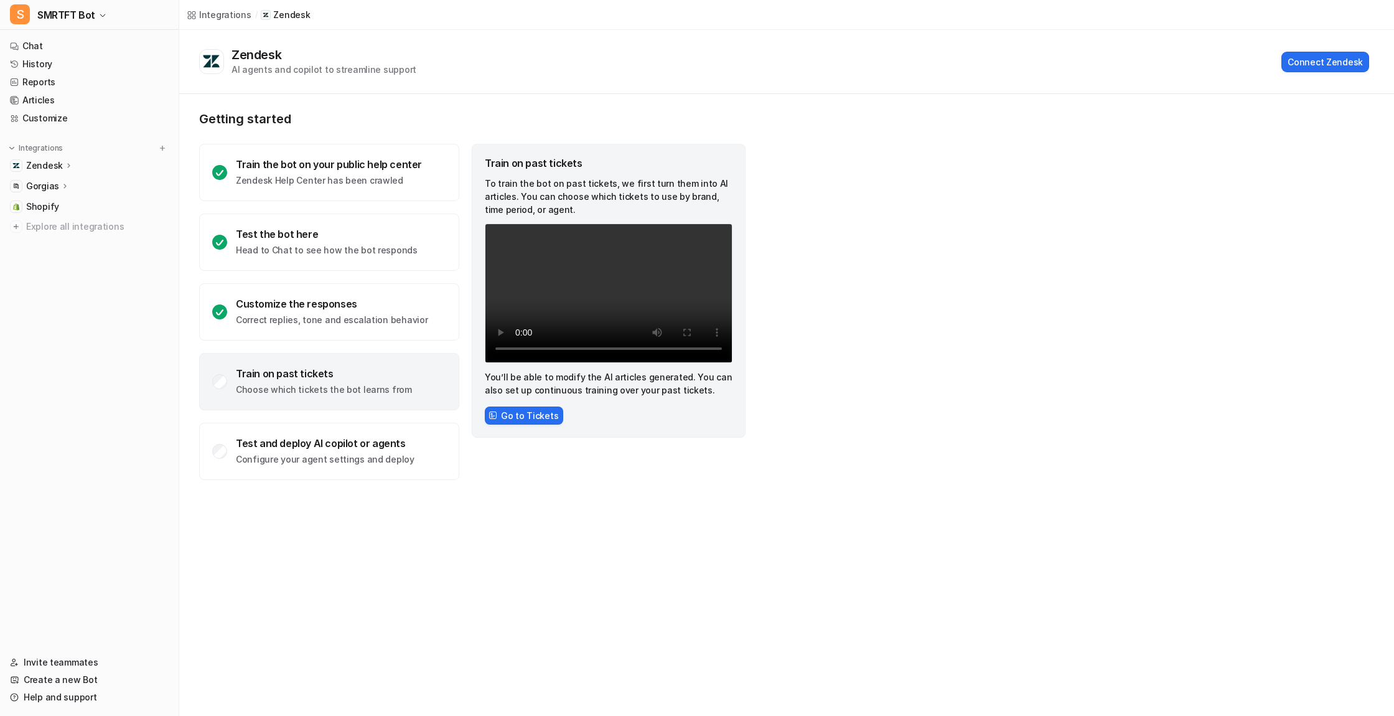
click at [42, 185] on p "Gorgias" at bounding box center [42, 186] width 33 height 12
click at [43, 204] on p "Overview" at bounding box center [55, 204] width 40 height 12
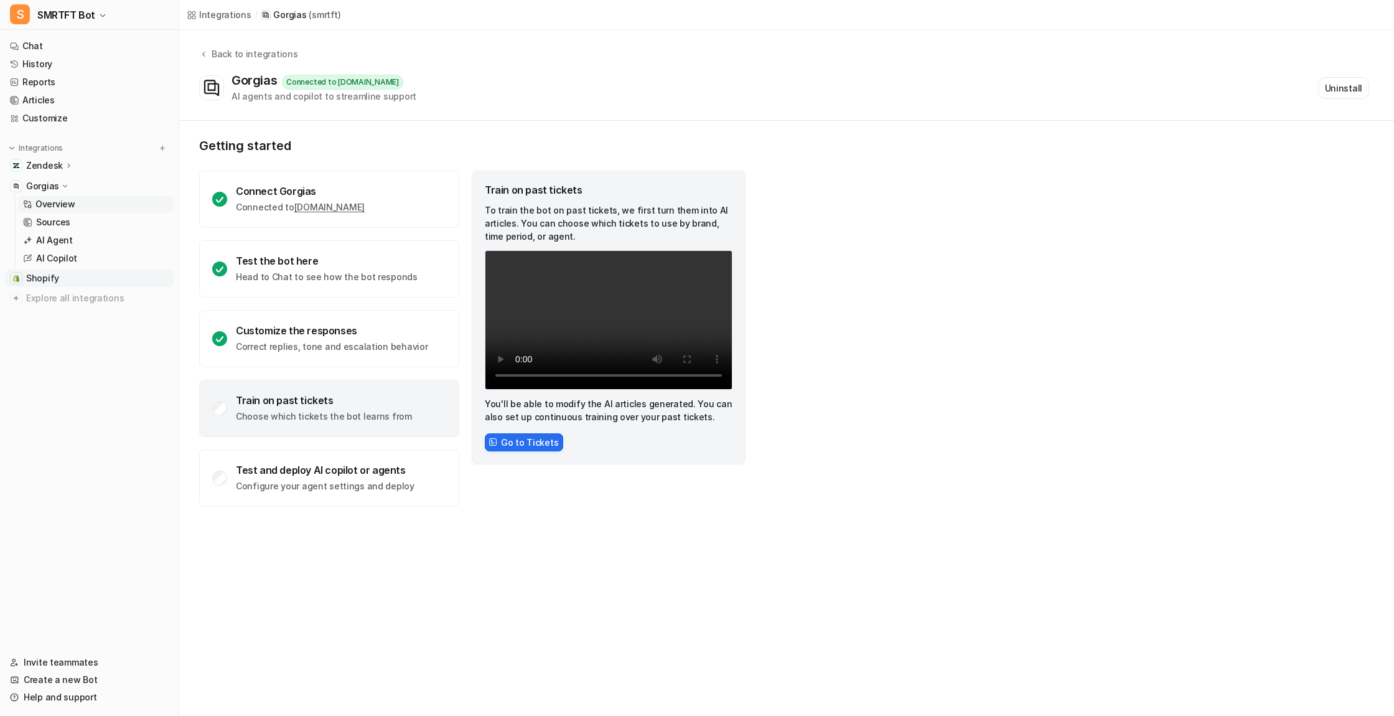
click at [35, 279] on span "Shopify" at bounding box center [42, 278] width 33 height 12
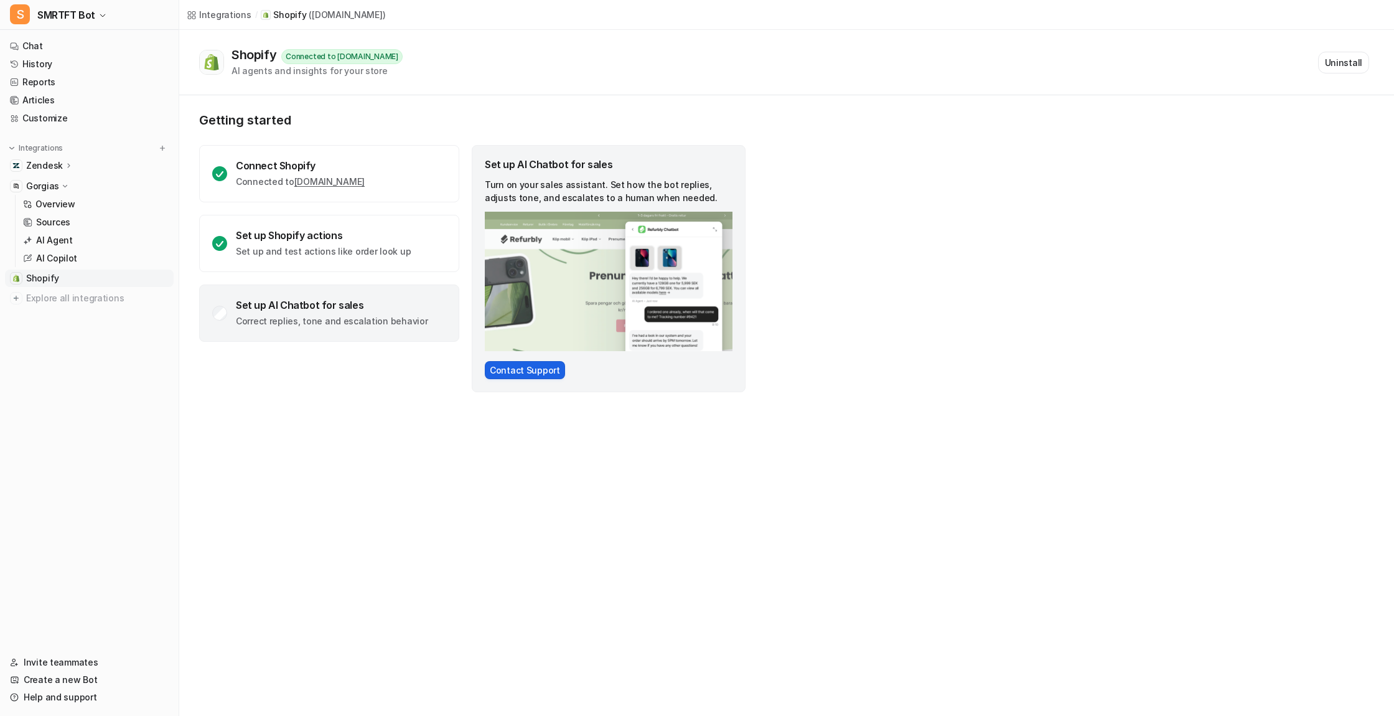
click at [522, 370] on button "Contact Support" at bounding box center [525, 370] width 80 height 18
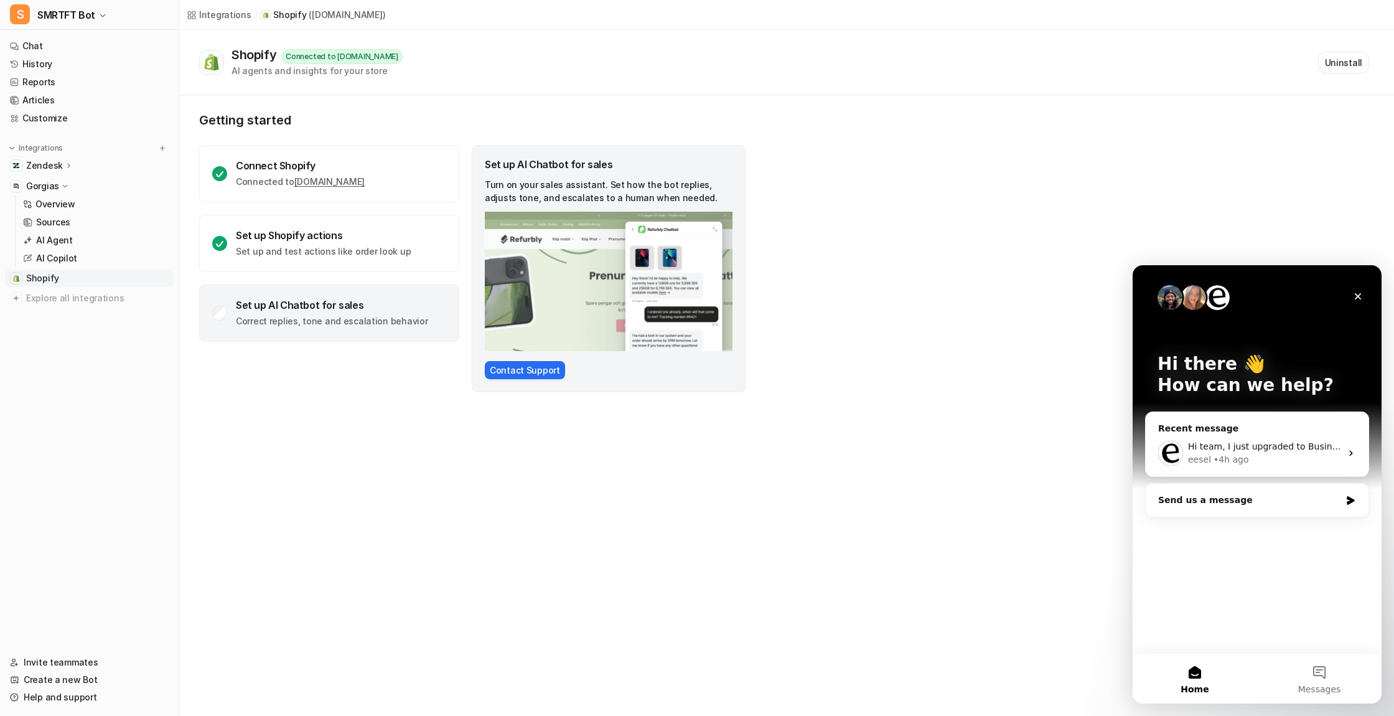
click at [936, 451] on div "Integrations / Shopify ( [DOMAIN_NAME] ) Shopify Connected to [DOMAIN_NAME] AI …" at bounding box center [697, 358] width 1394 height 716
